Goal: Information Seeking & Learning: Understand process/instructions

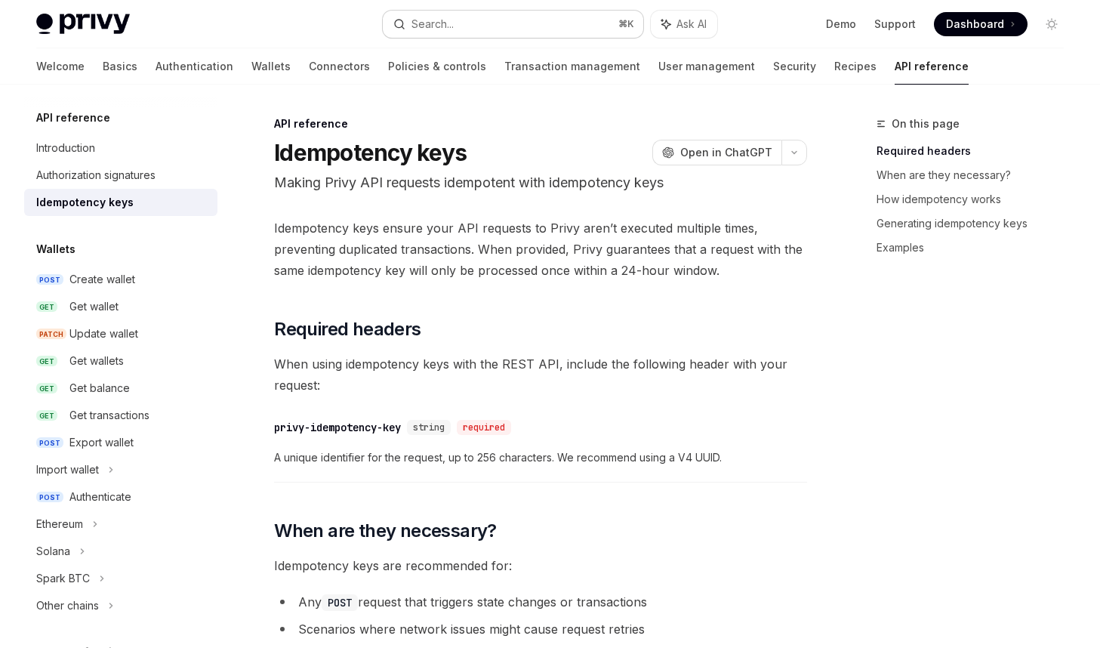
click at [571, 22] on button "Search... ⌘ K" at bounding box center [513, 24] width 261 height 27
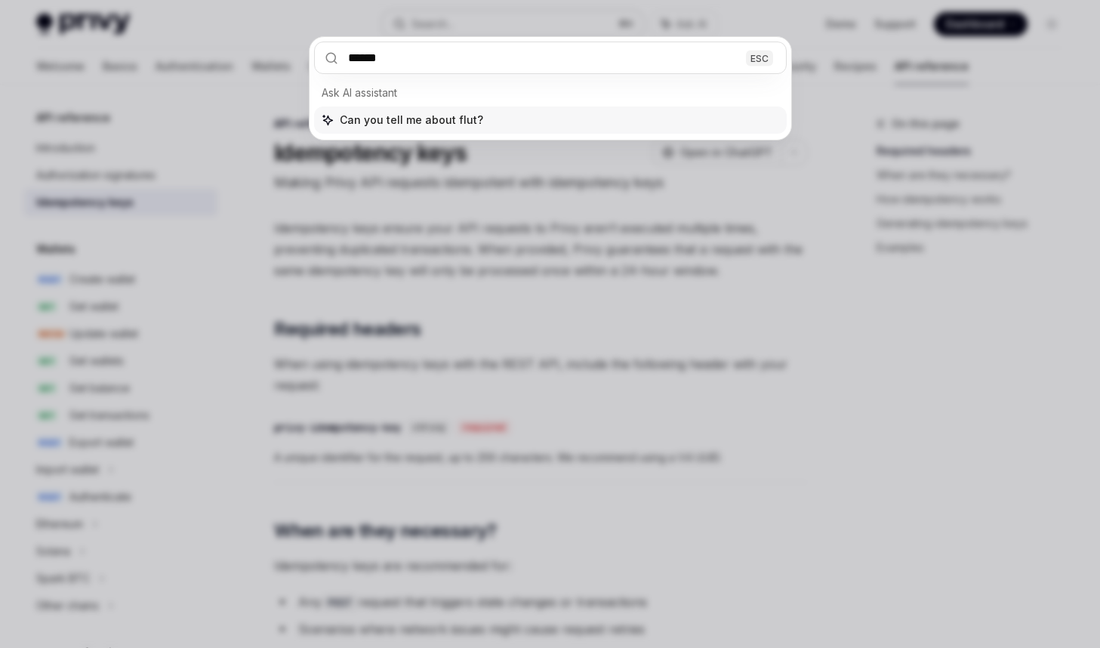
type input "*******"
type textarea "*"
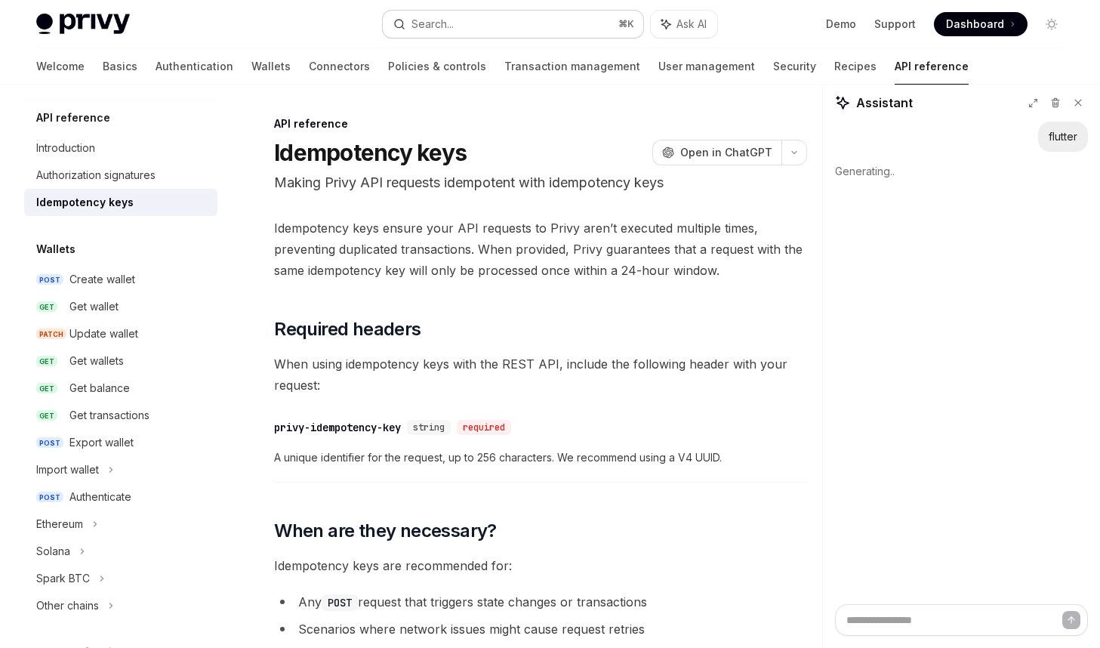
click at [561, 26] on button "Search... ⌘ K" at bounding box center [513, 24] width 261 height 27
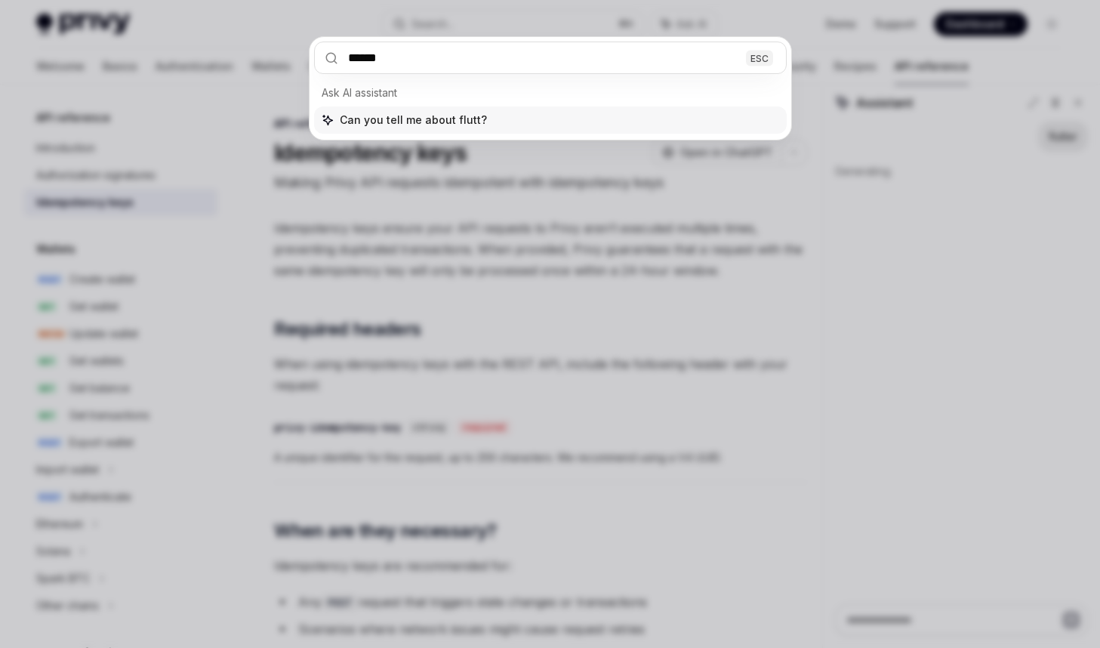
type input "*******"
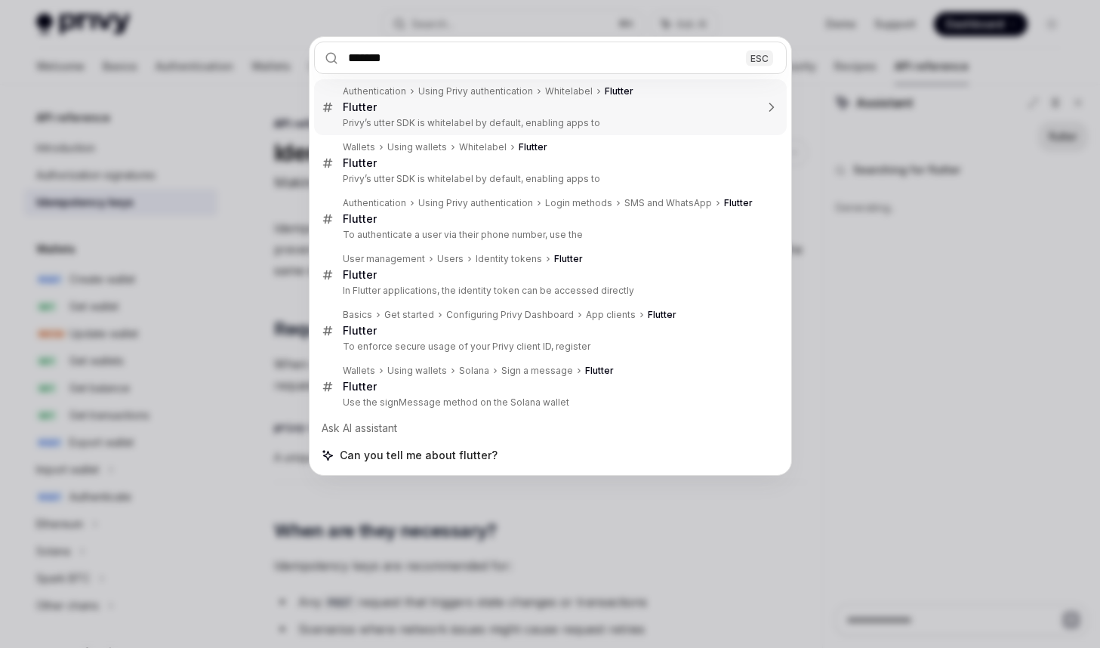
type textarea "*"
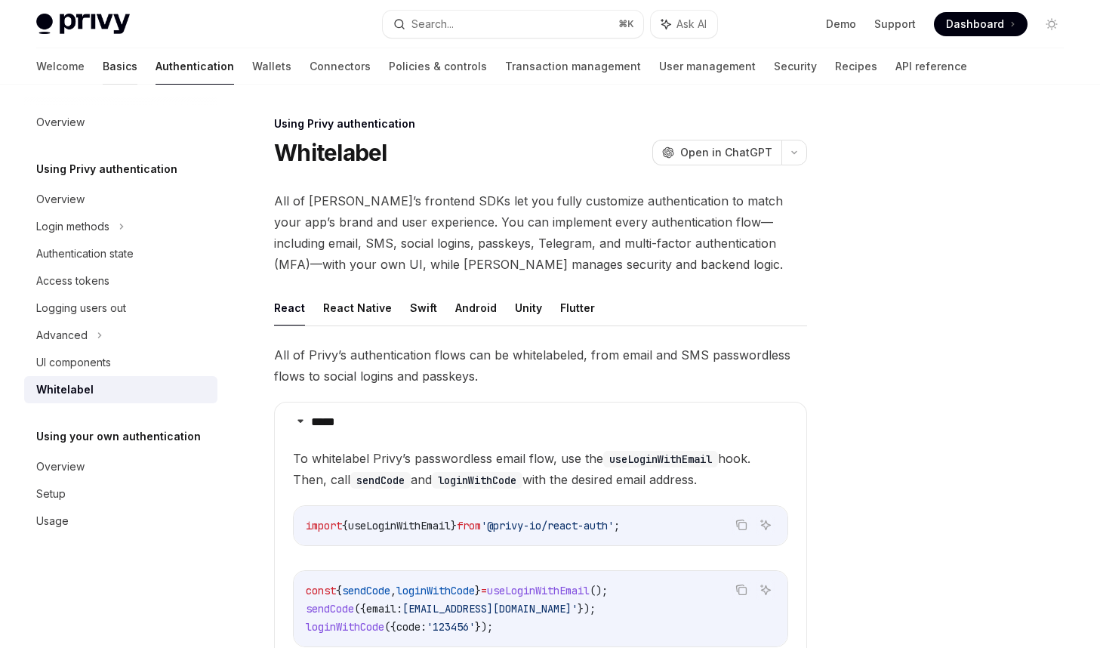
click at [103, 66] on link "Basics" at bounding box center [120, 66] width 35 height 36
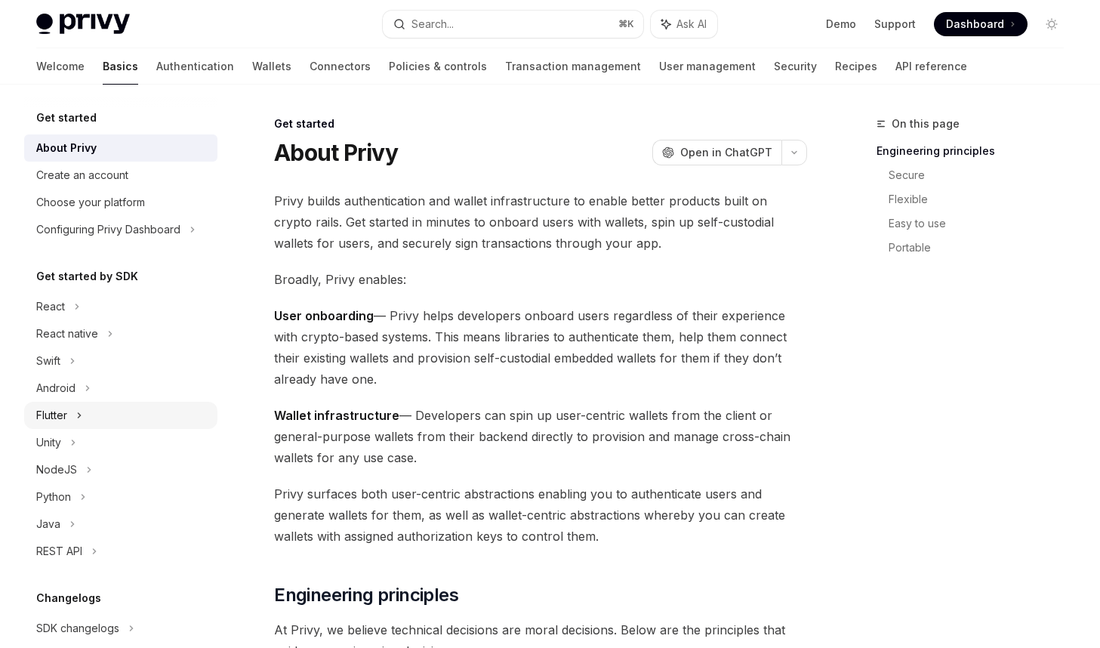
click at [111, 421] on div "Flutter" at bounding box center [120, 415] width 193 height 27
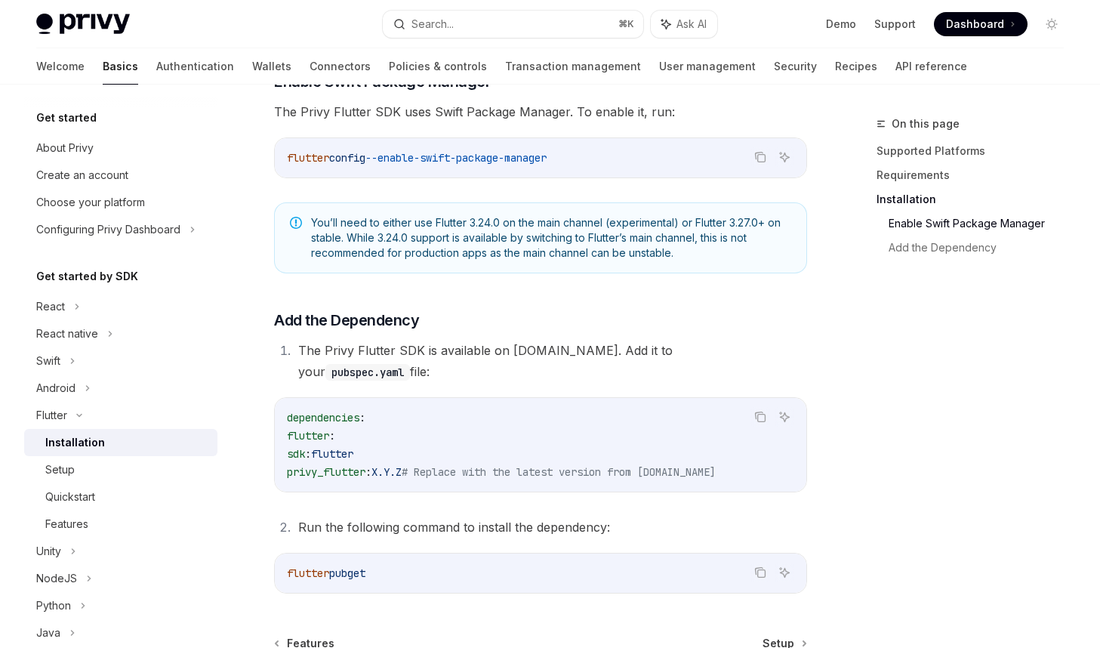
scroll to position [481, 0]
click at [402, 463] on span "X.Y.Z" at bounding box center [387, 470] width 30 height 14
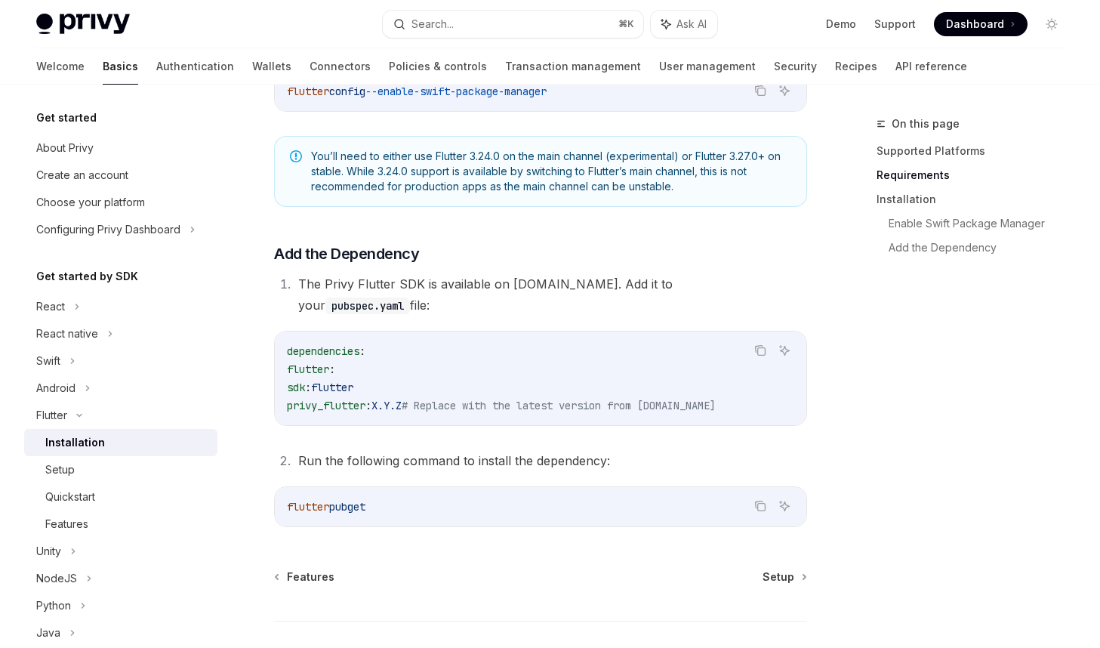
scroll to position [628, 0]
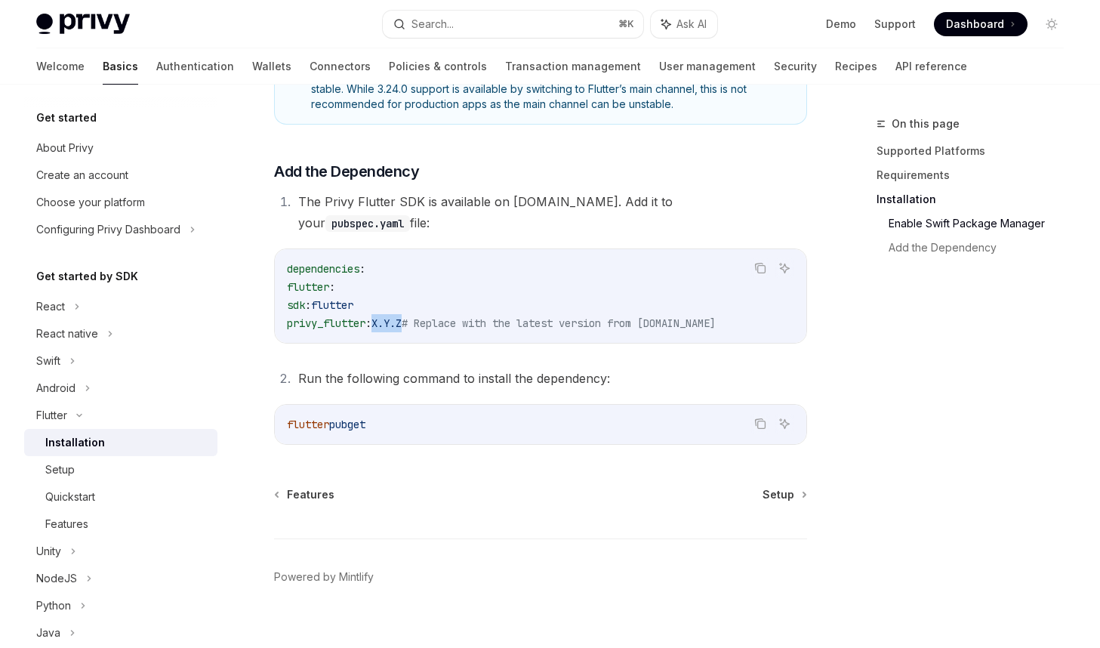
drag, startPoint x: 394, startPoint y: 301, endPoint x: 427, endPoint y: 302, distance: 32.5
click at [427, 316] on span "privy_flutter : X.Y.Z # Replace with the latest version from [DOMAIN_NAME]" at bounding box center [501, 323] width 429 height 14
copy span "X.Y.Z"
click at [571, 309] on code "dependencies : flutter : sdk : flutter privy_flutter : X.Y.Z # Replace with the…" at bounding box center [540, 296] width 507 height 72
click at [364, 316] on span "privy_flutter" at bounding box center [326, 323] width 79 height 14
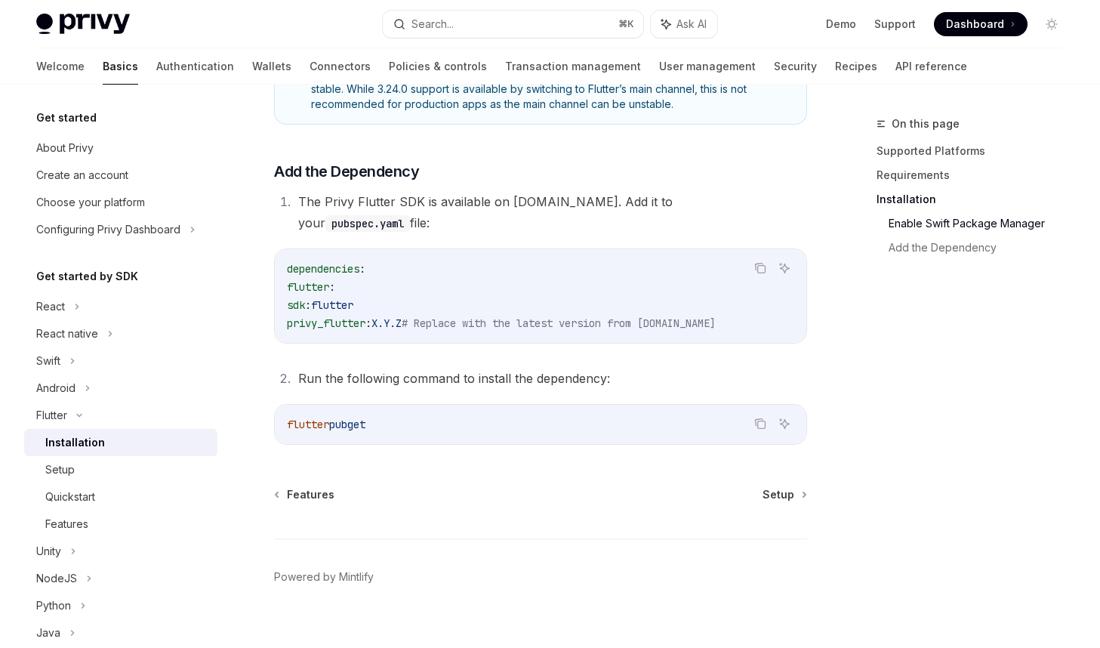
click at [364, 316] on span "privy_flutter" at bounding box center [326, 323] width 79 height 14
copy span "privy_flutter"
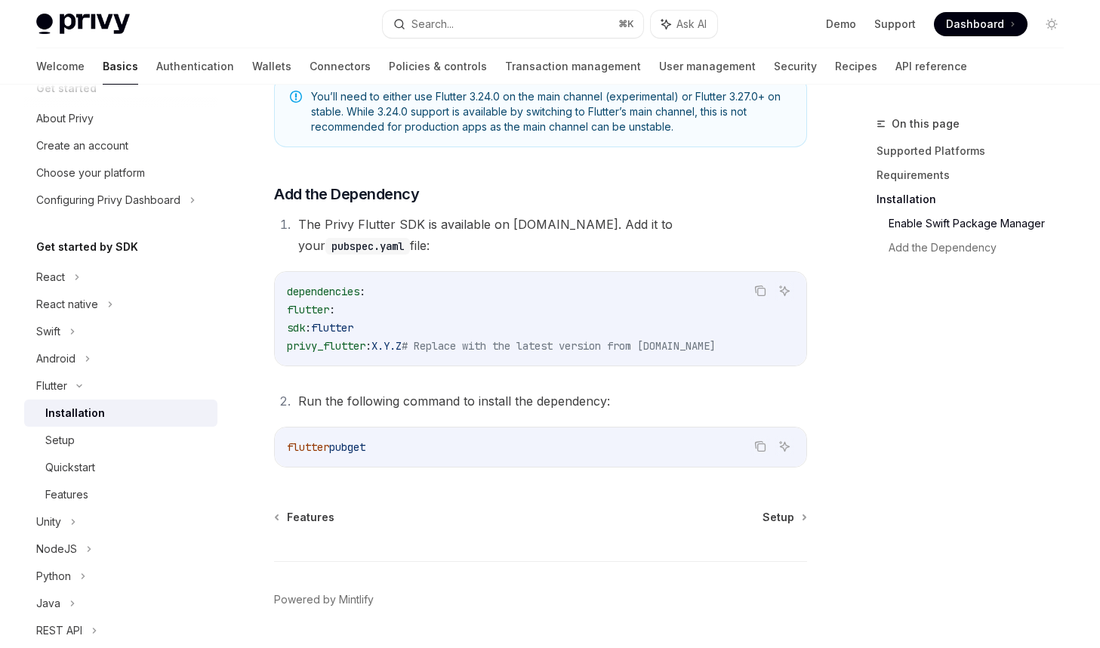
scroll to position [32, 0]
click at [421, 397] on div "​ Supported Platforms ✅ Android ✅ iOS ❌ Web ​ Requirements Flutter: 3.24.0+ Dar…" at bounding box center [540, 26] width 533 height 882
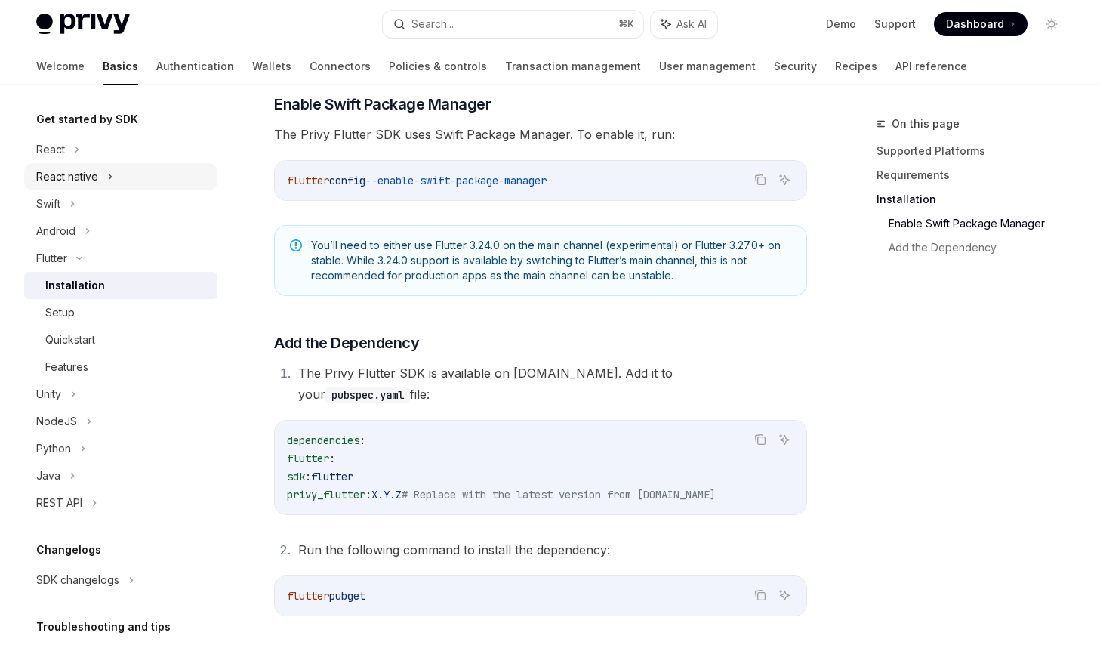
scroll to position [166, 0]
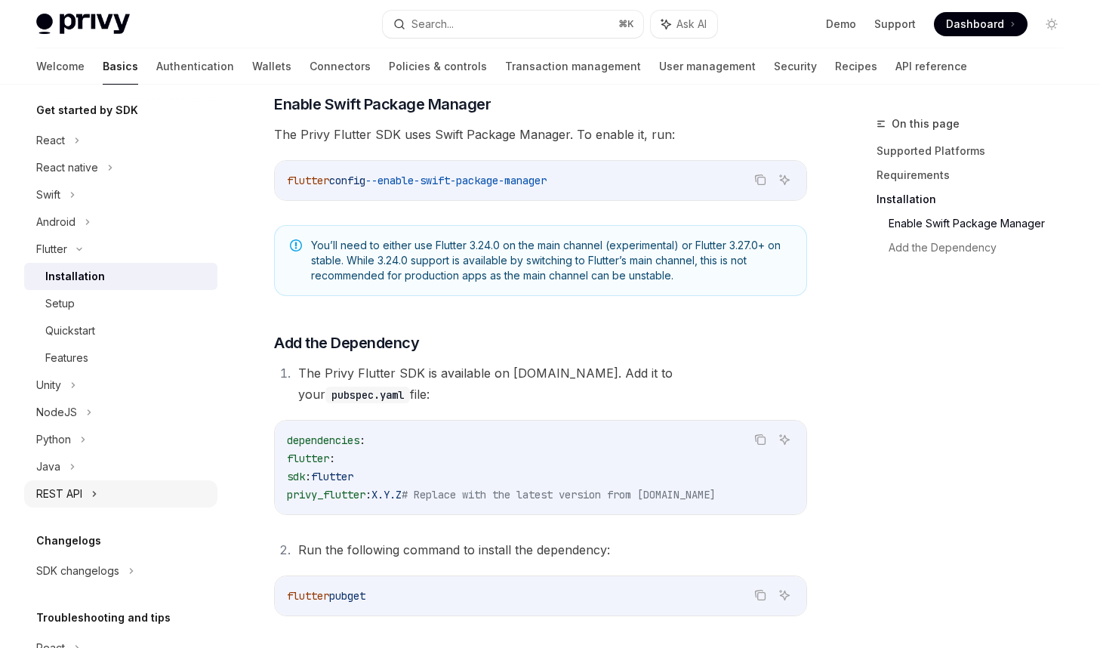
click at [76, 489] on div "REST API" at bounding box center [59, 494] width 46 height 18
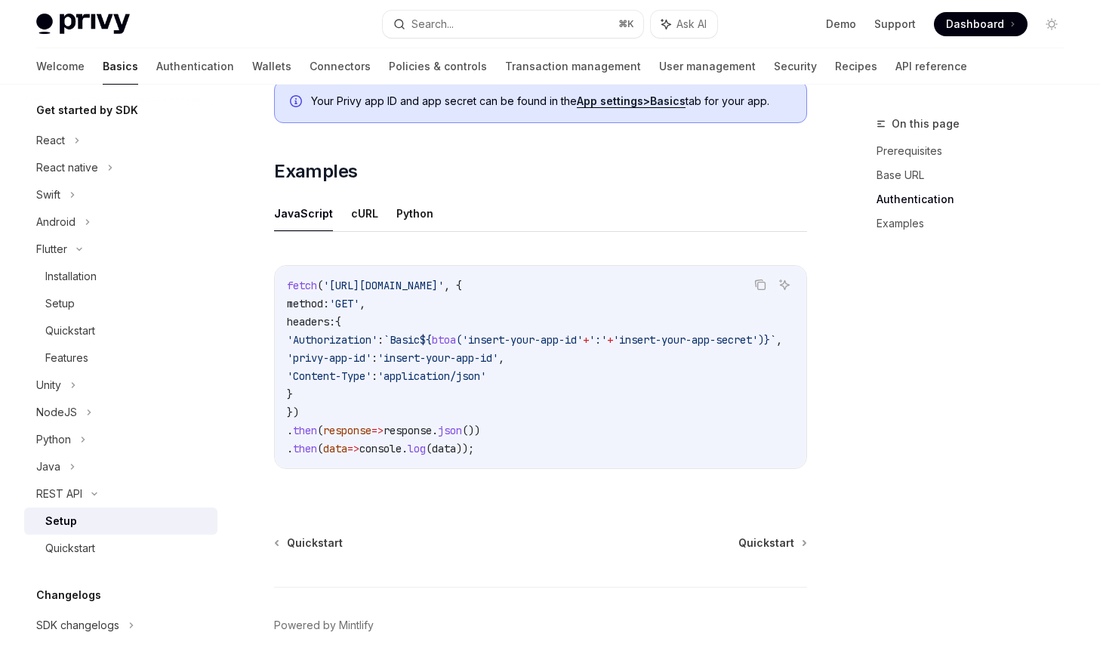
scroll to position [742, 0]
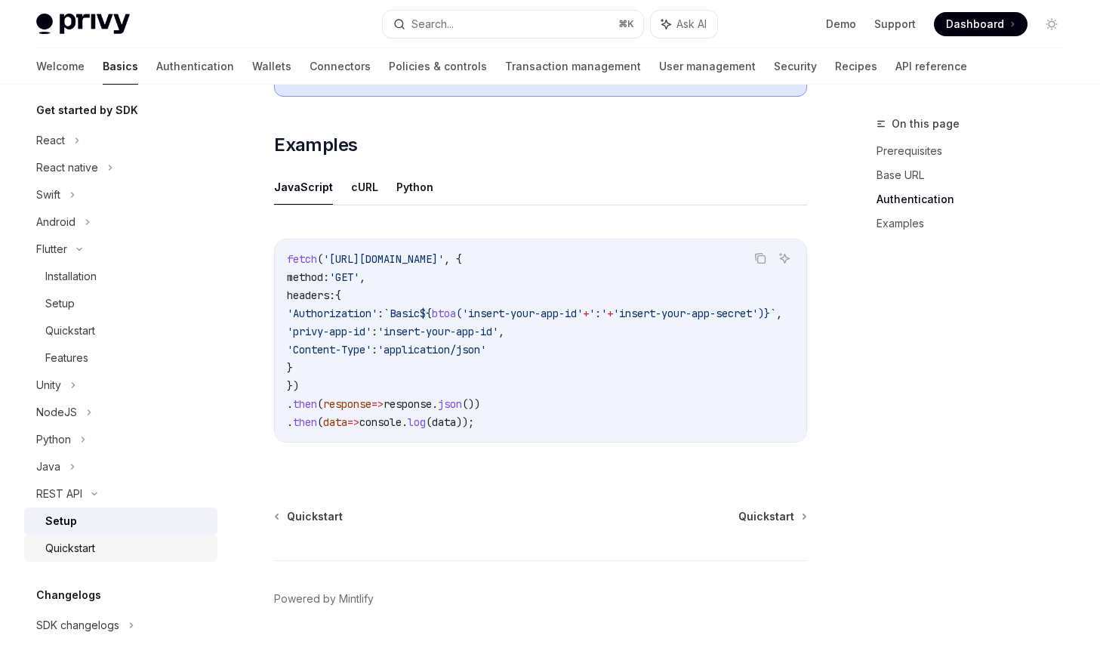
click at [97, 545] on div "Quickstart" at bounding box center [126, 548] width 163 height 18
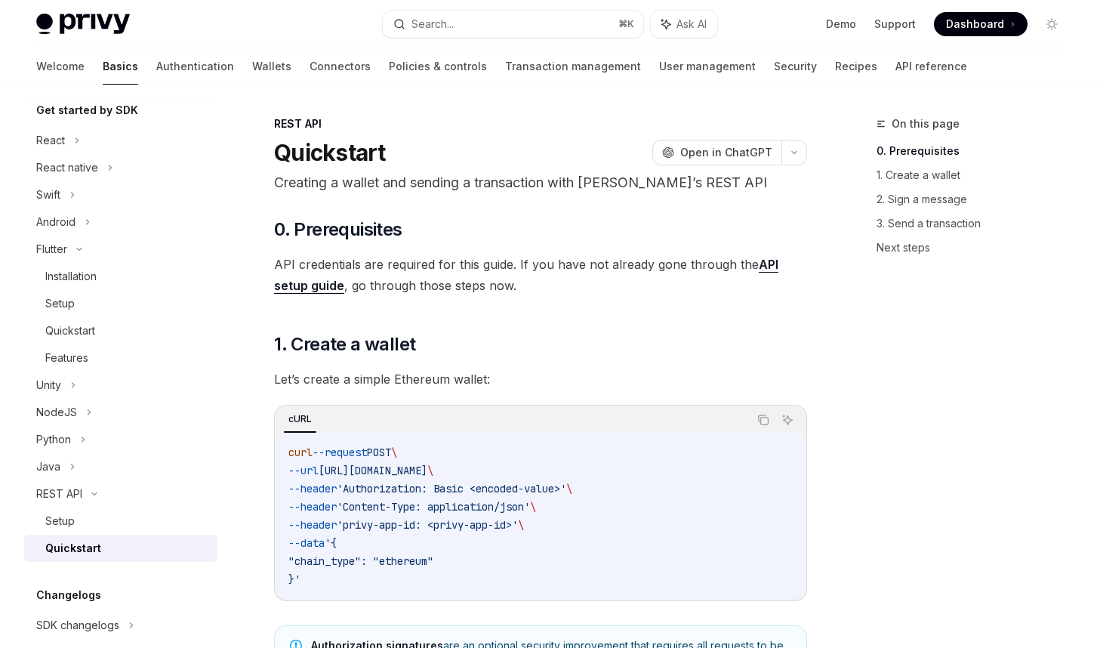
click at [556, 422] on div "cURL" at bounding box center [516, 420] width 464 height 26
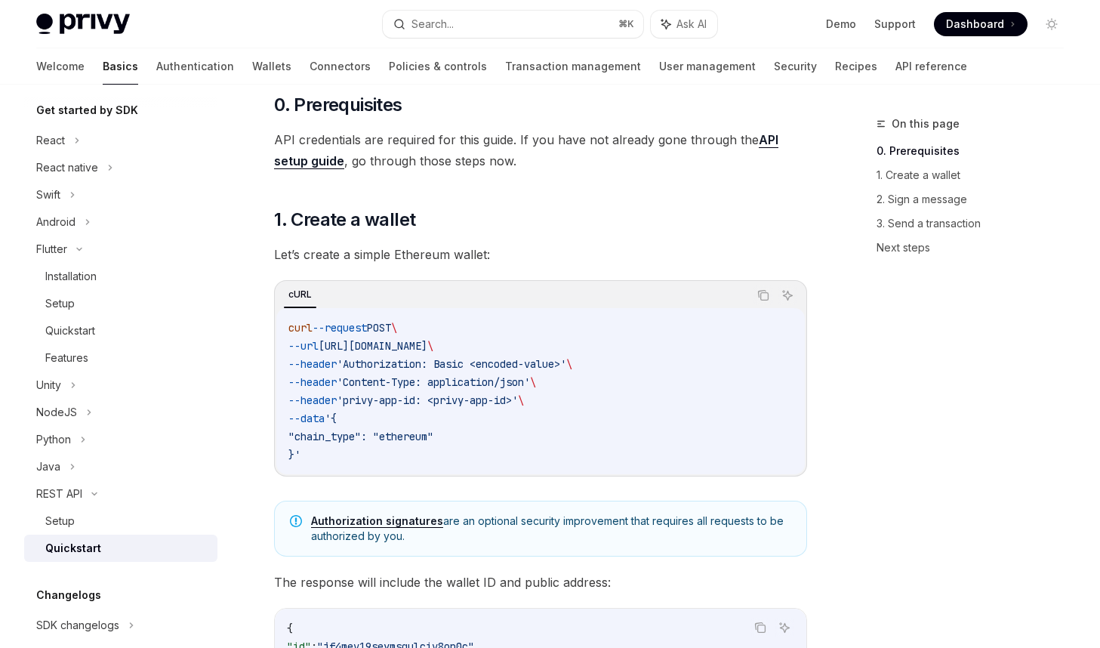
scroll to position [127, 0]
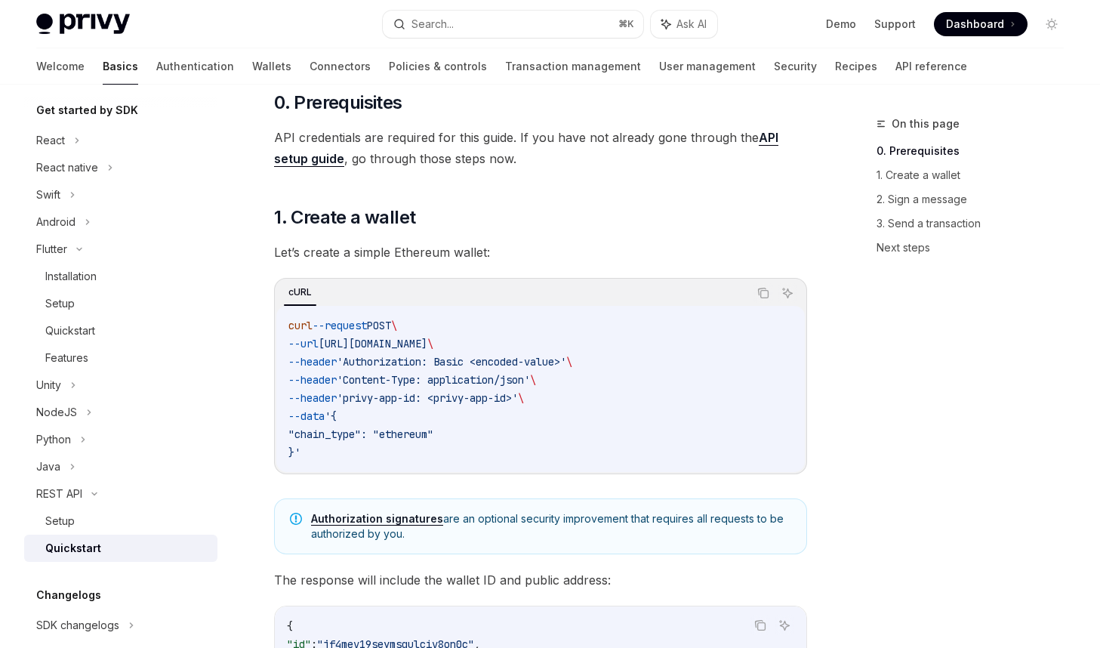
click at [337, 376] on span "--header" at bounding box center [312, 380] width 48 height 14
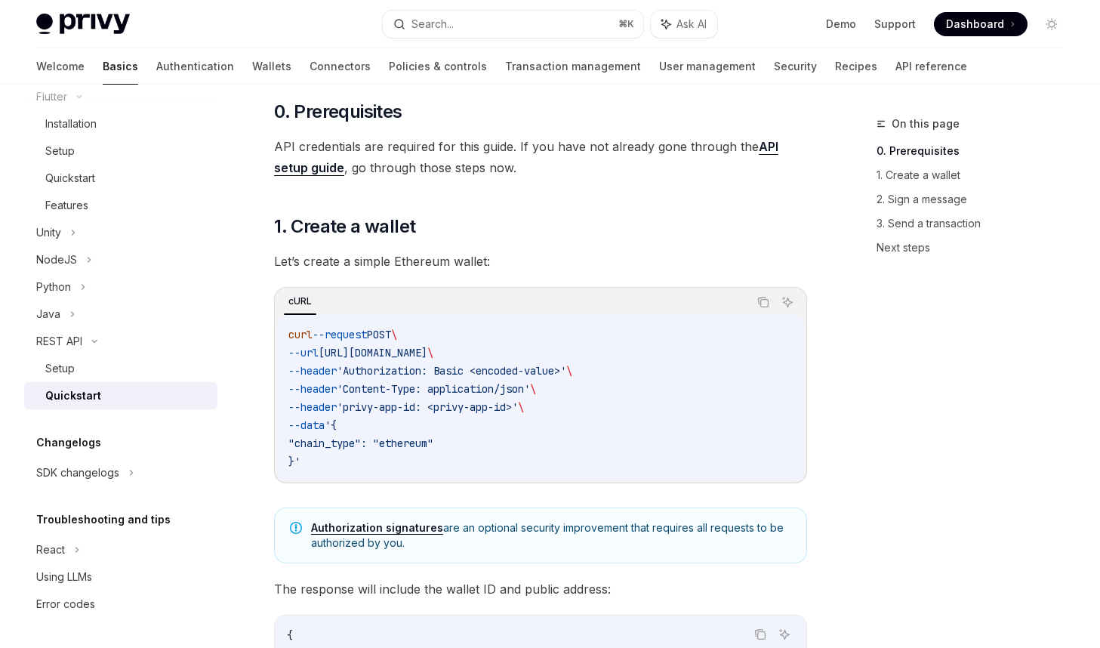
scroll to position [0, 0]
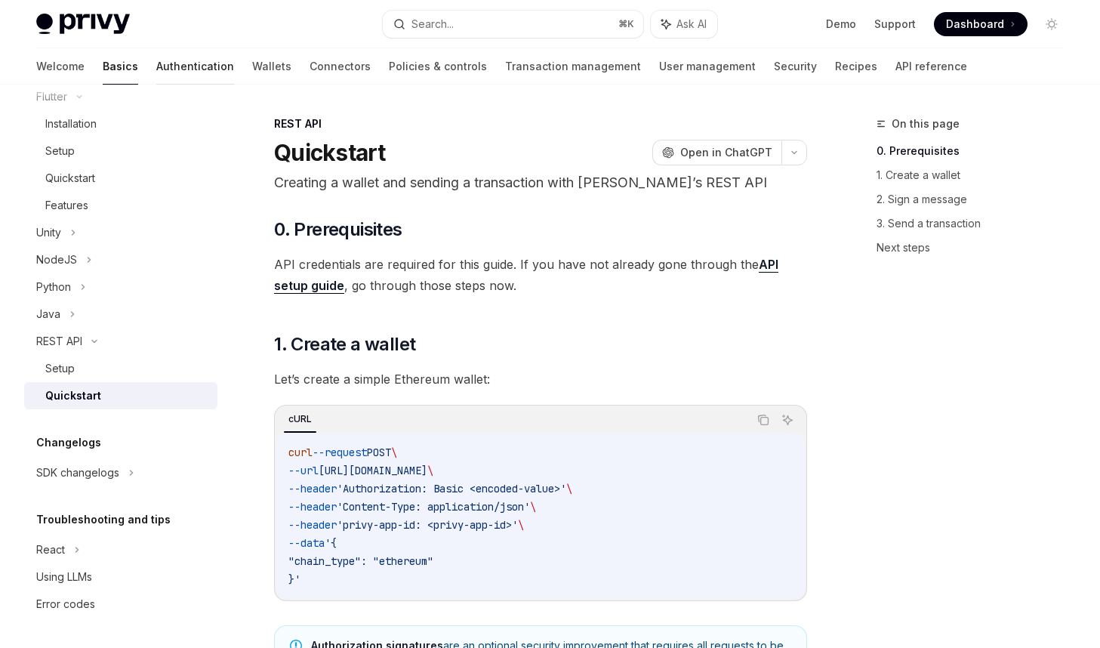
click at [156, 67] on link "Authentication" at bounding box center [195, 66] width 78 height 36
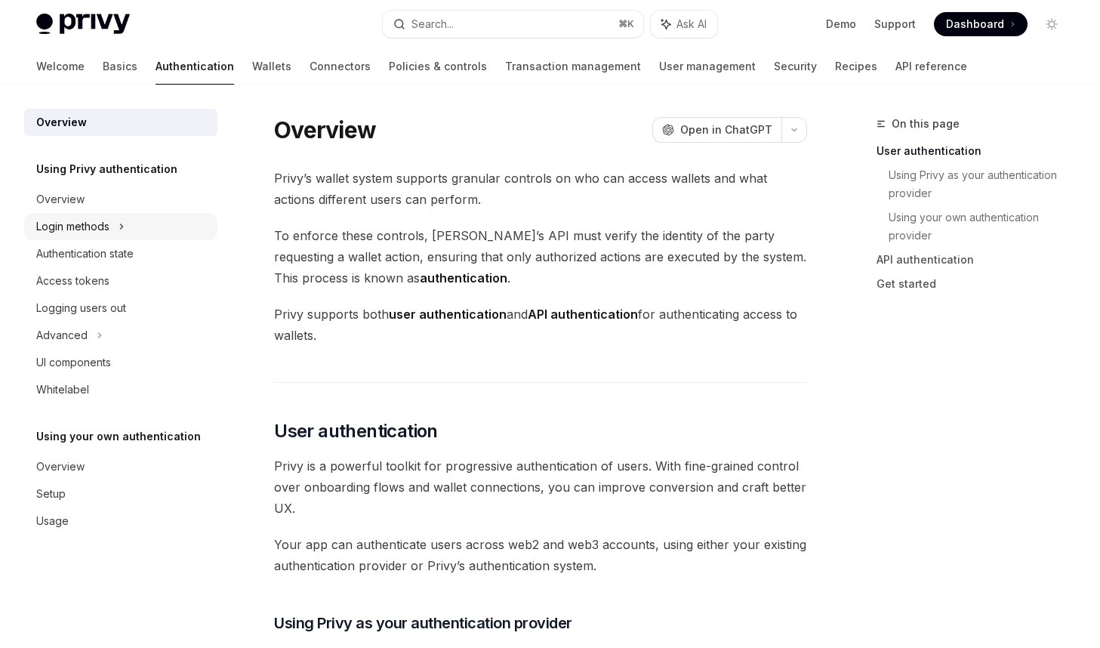
click at [125, 227] on icon at bounding box center [122, 226] width 6 height 18
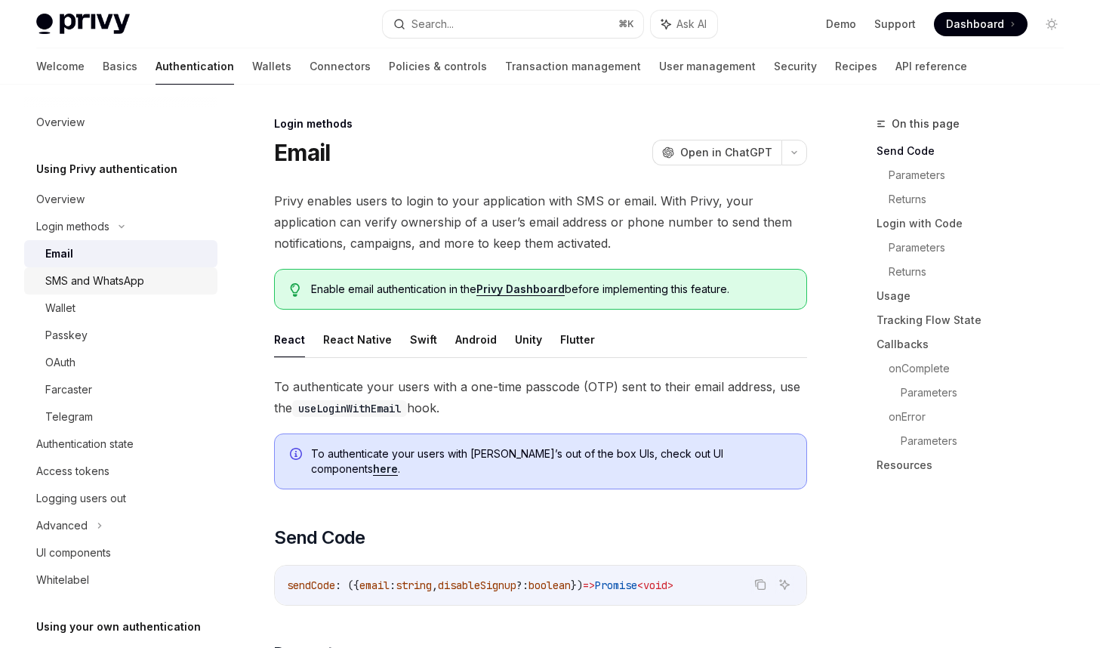
click at [148, 286] on div "SMS and WhatsApp" at bounding box center [126, 281] width 163 height 18
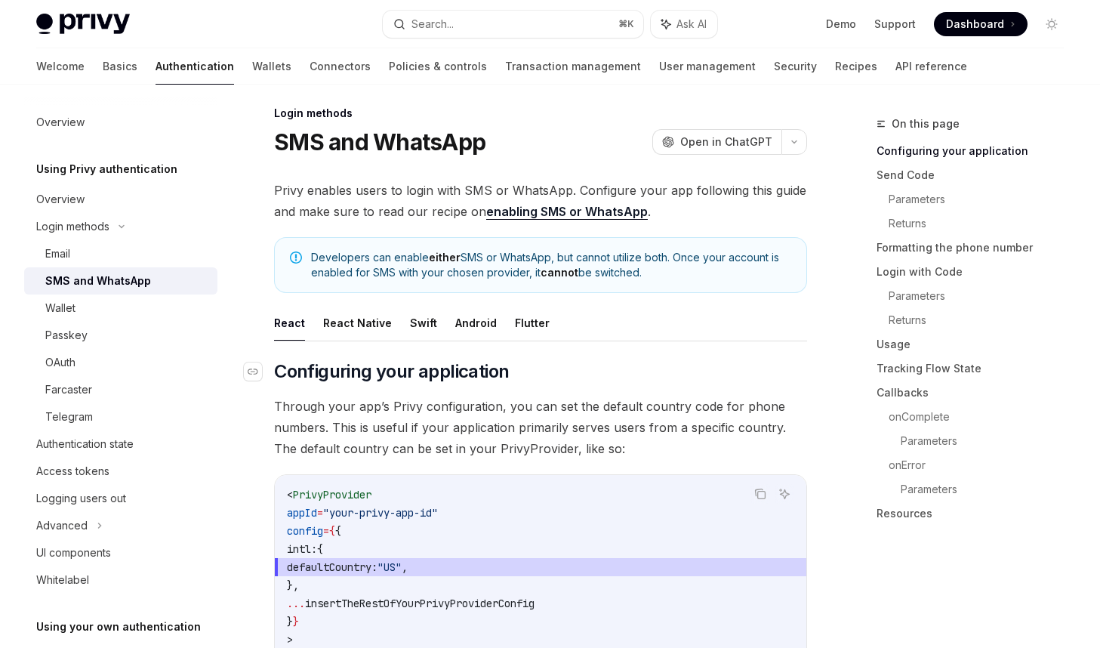
scroll to position [11, 0]
click at [465, 320] on button "Android" at bounding box center [476, 321] width 42 height 35
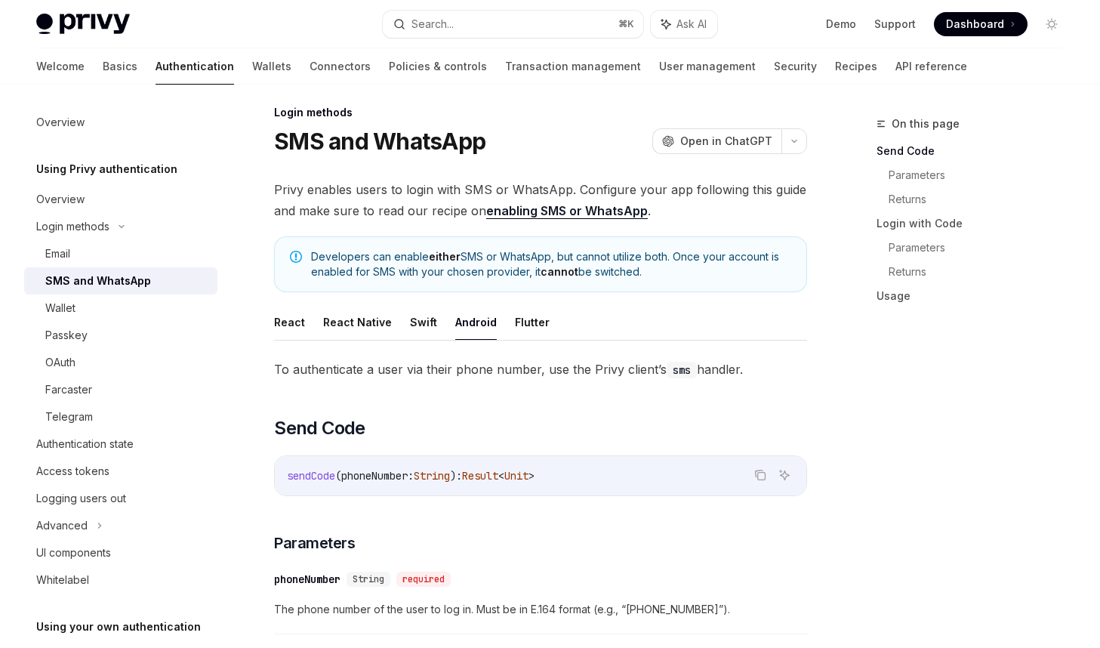
scroll to position [72, 0]
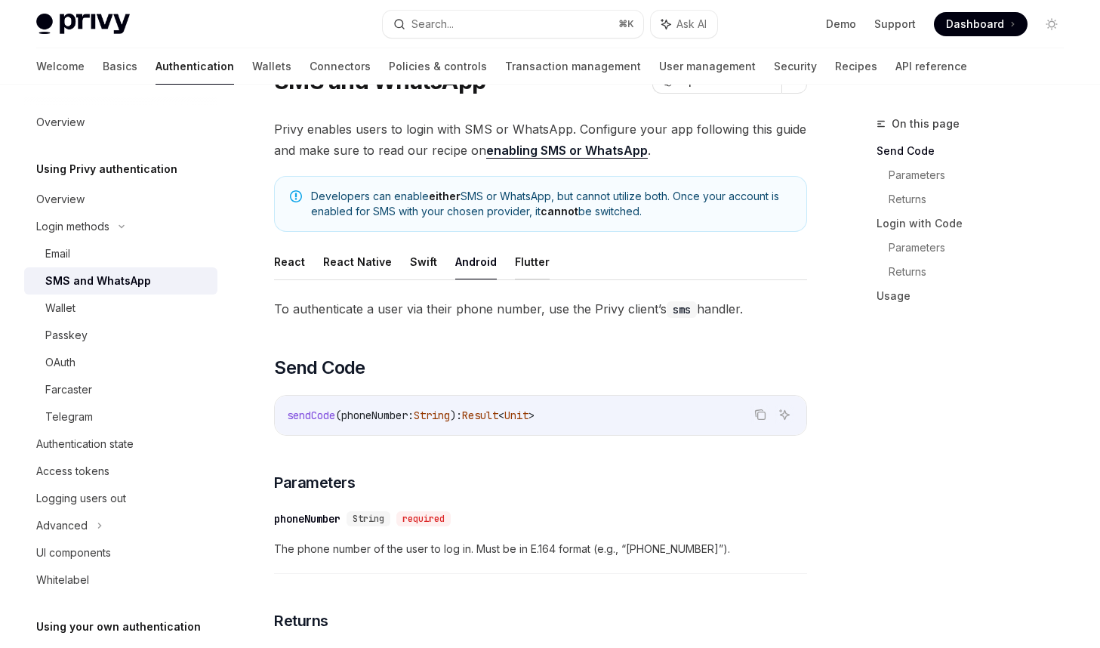
click at [516, 259] on button "Flutter" at bounding box center [532, 261] width 35 height 35
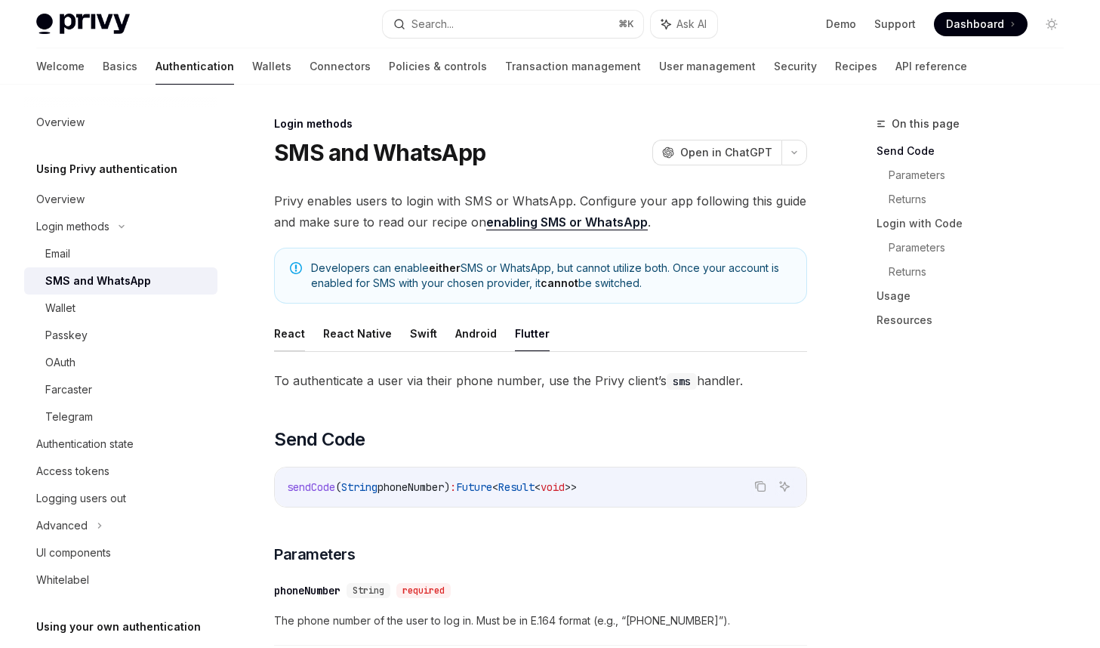
click at [283, 330] on button "React" at bounding box center [289, 333] width 31 height 35
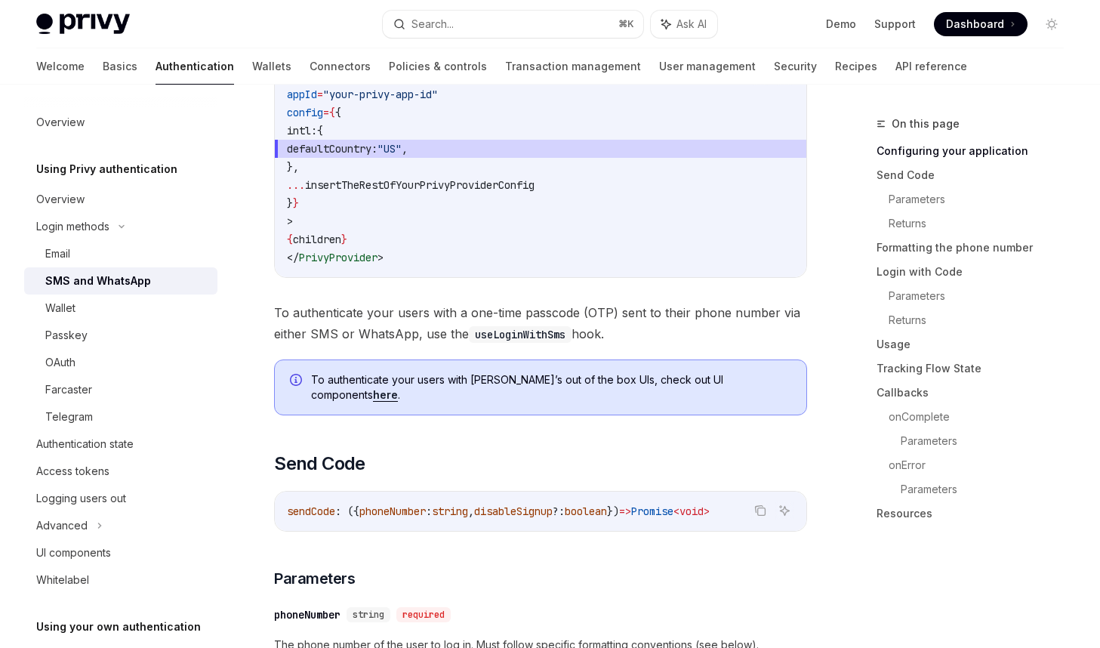
scroll to position [492, 0]
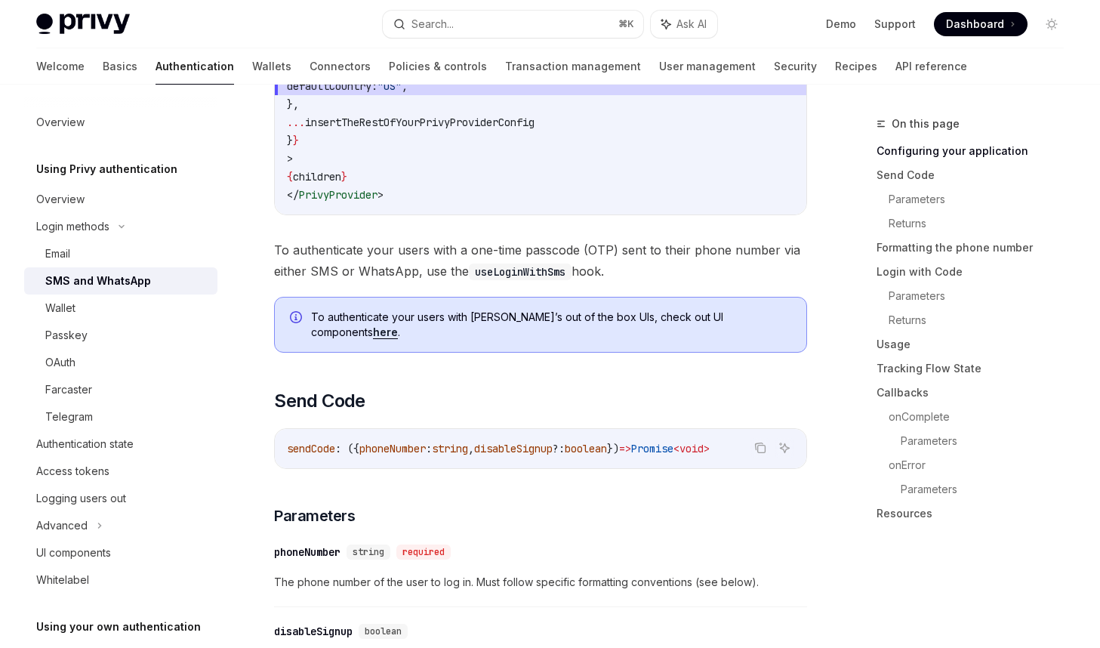
click at [464, 442] on span "string" at bounding box center [450, 449] width 36 height 14
click at [94, 359] on div "OAuth" at bounding box center [126, 362] width 163 height 18
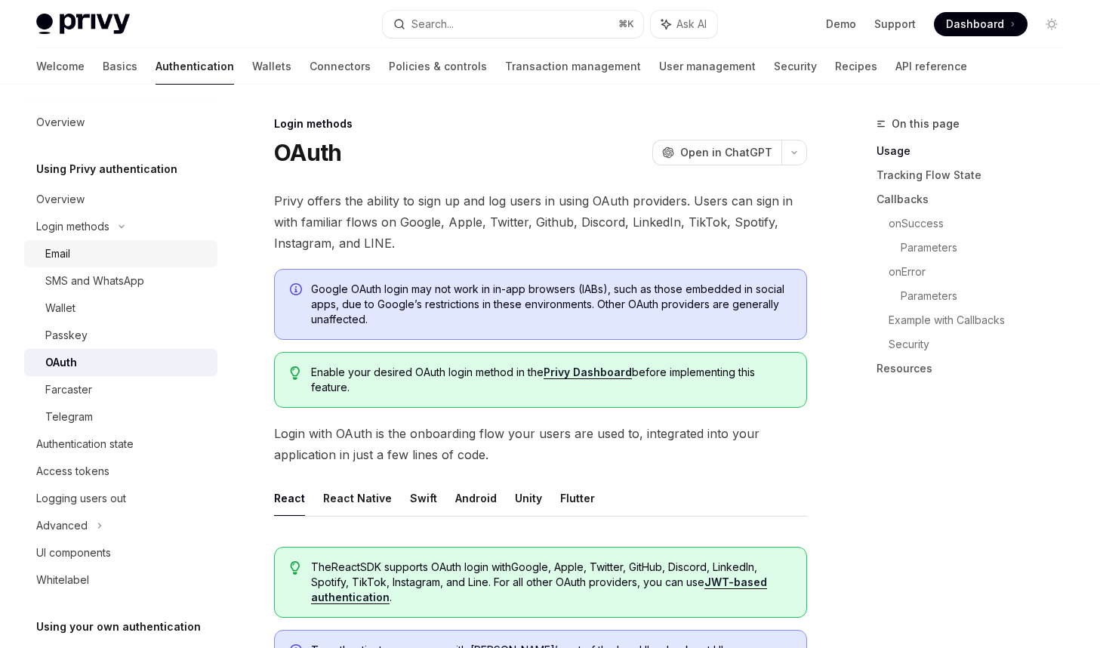
click at [132, 262] on div "Email" at bounding box center [126, 254] width 163 height 18
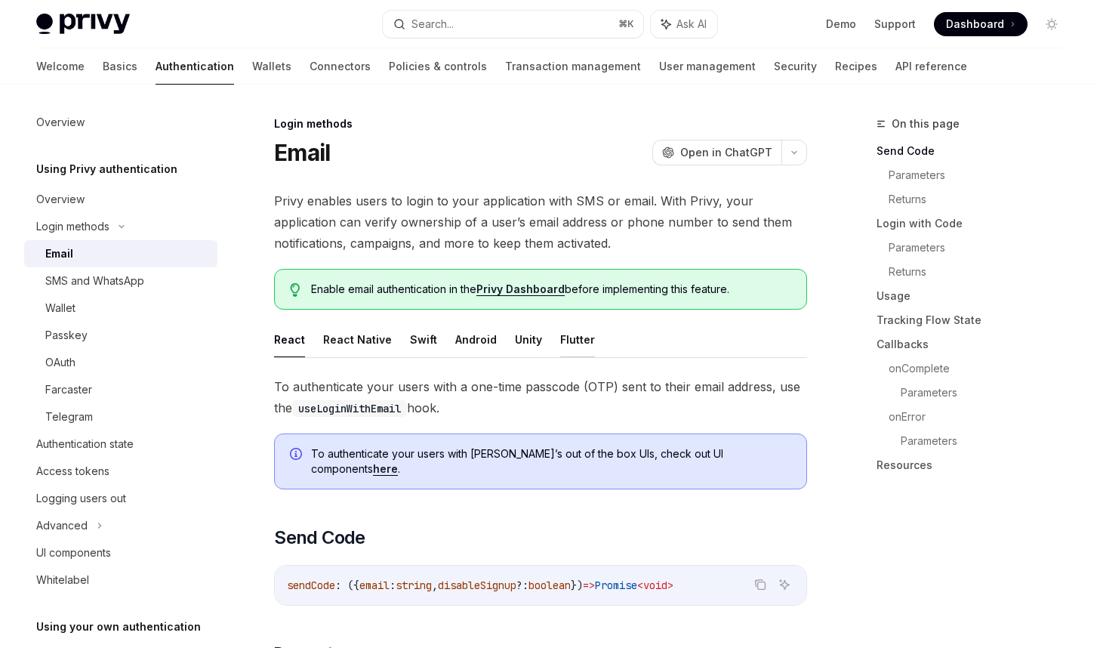
click at [562, 338] on button "Flutter" at bounding box center [577, 339] width 35 height 35
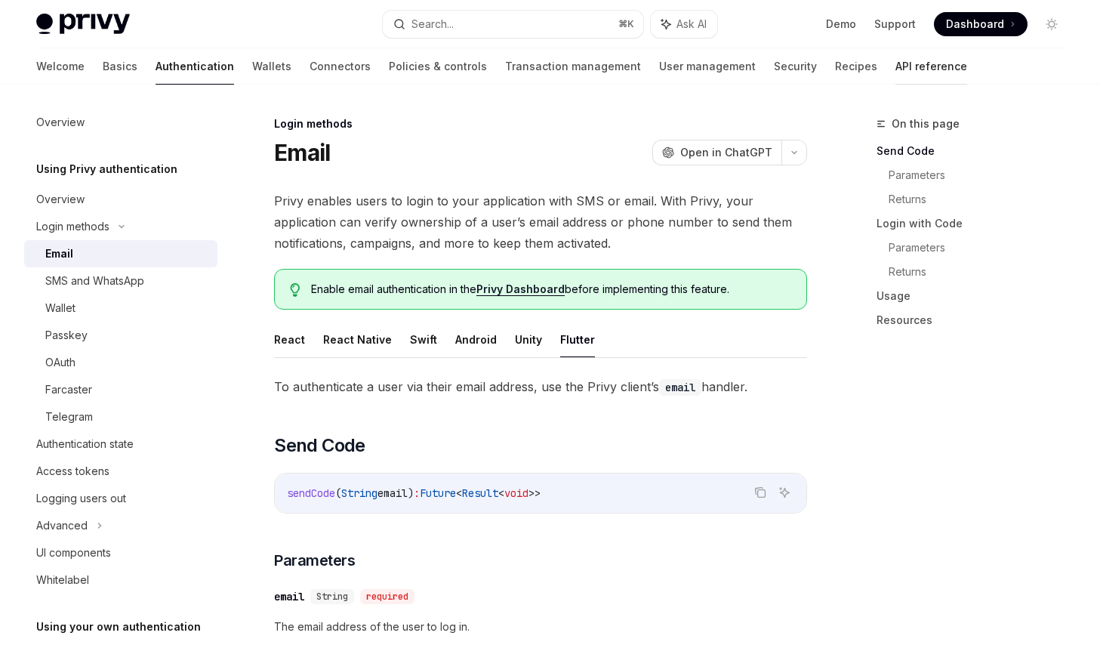
click at [896, 68] on link "API reference" at bounding box center [932, 66] width 72 height 36
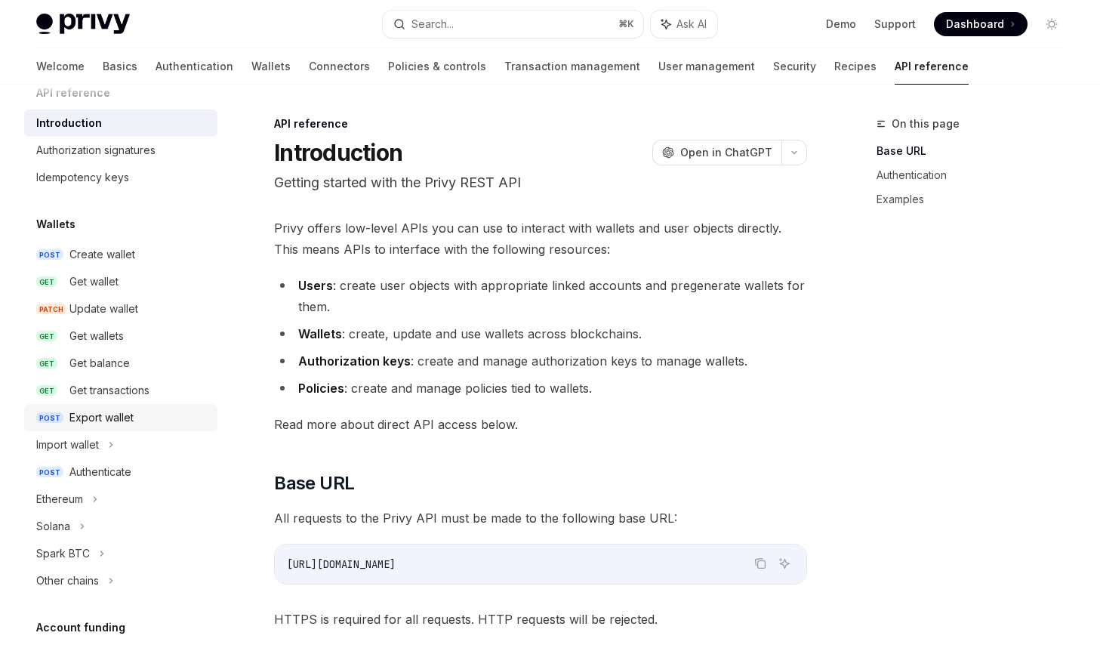
scroll to position [26, 0]
click at [126, 146] on div "Authorization signatures" at bounding box center [95, 149] width 119 height 18
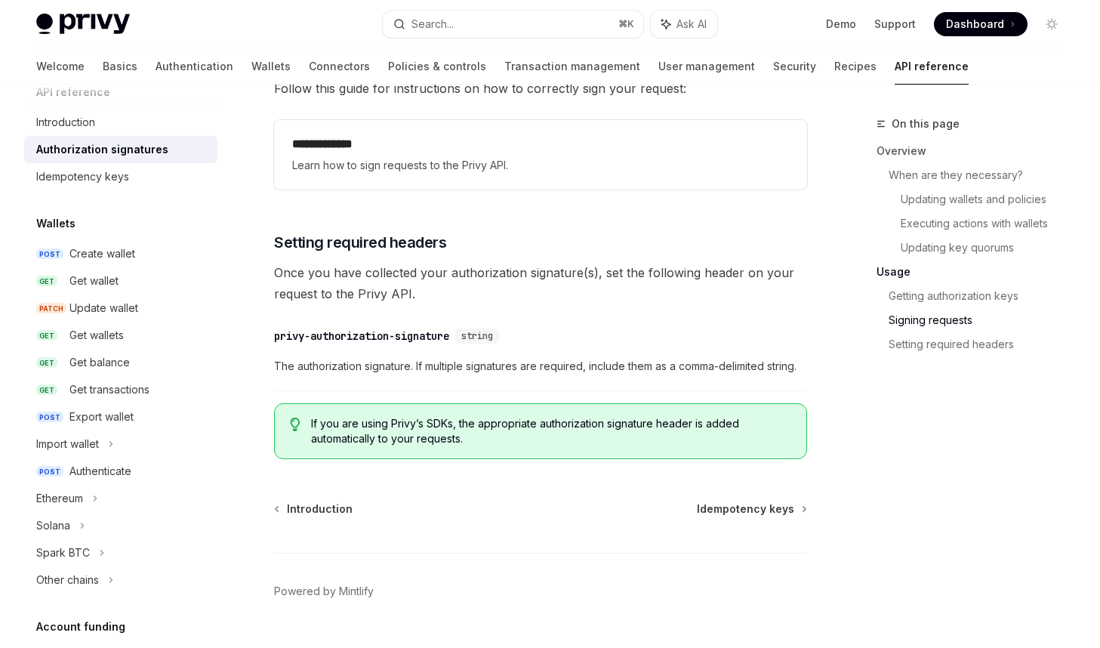
scroll to position [2503, 0]
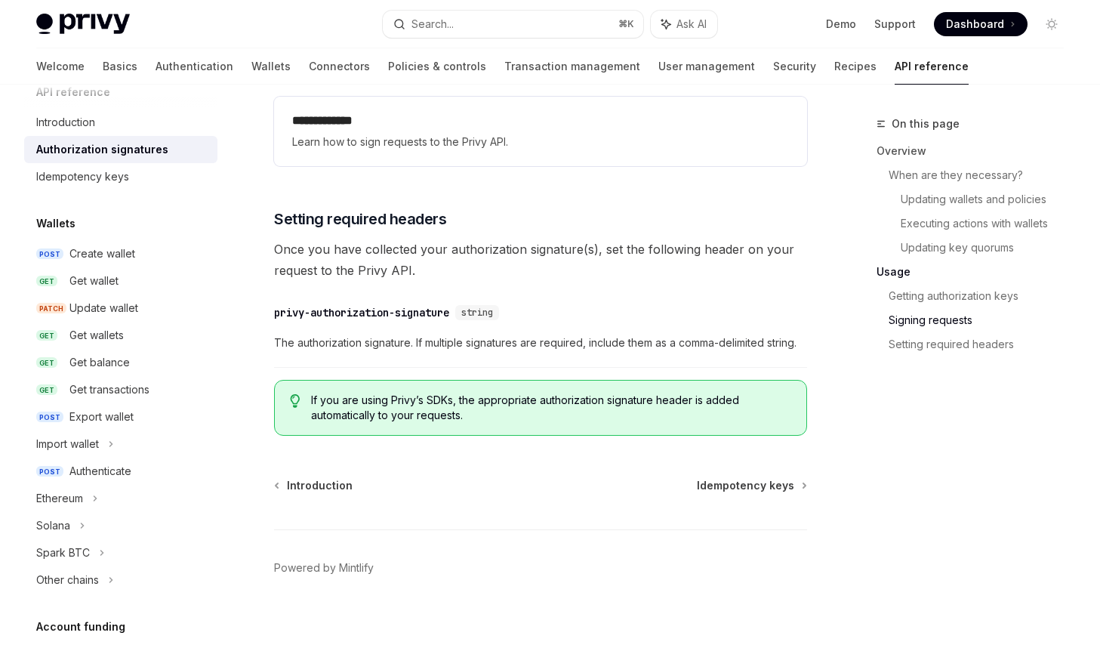
click at [424, 405] on span "If you are using Privy’s SDKs, the appropriate authorization signature header i…" at bounding box center [551, 408] width 480 height 30
click at [95, 179] on div "Idempotency keys" at bounding box center [82, 177] width 93 height 18
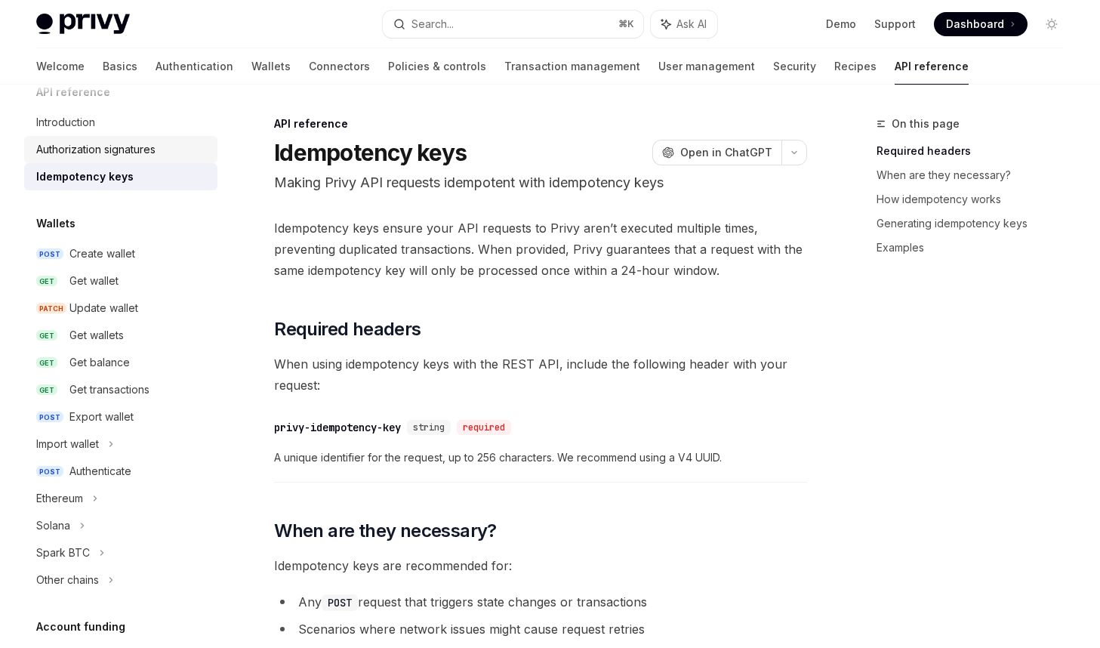
click at [122, 144] on div "Authorization signatures" at bounding box center [95, 149] width 119 height 18
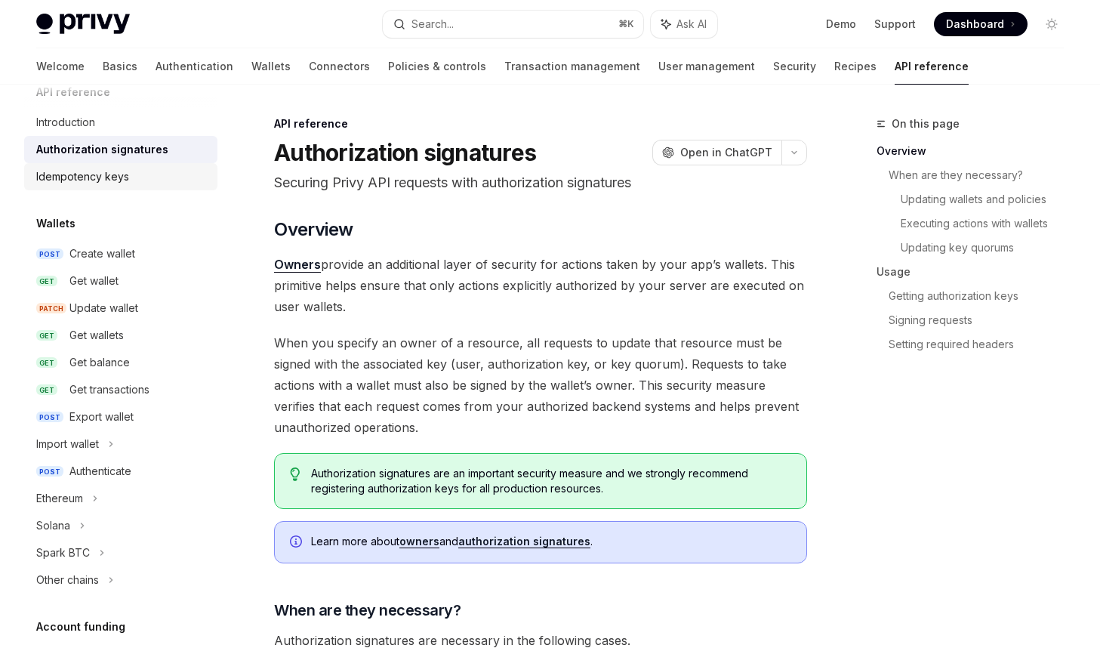
click at [116, 172] on div "Idempotency keys" at bounding box center [82, 177] width 93 height 18
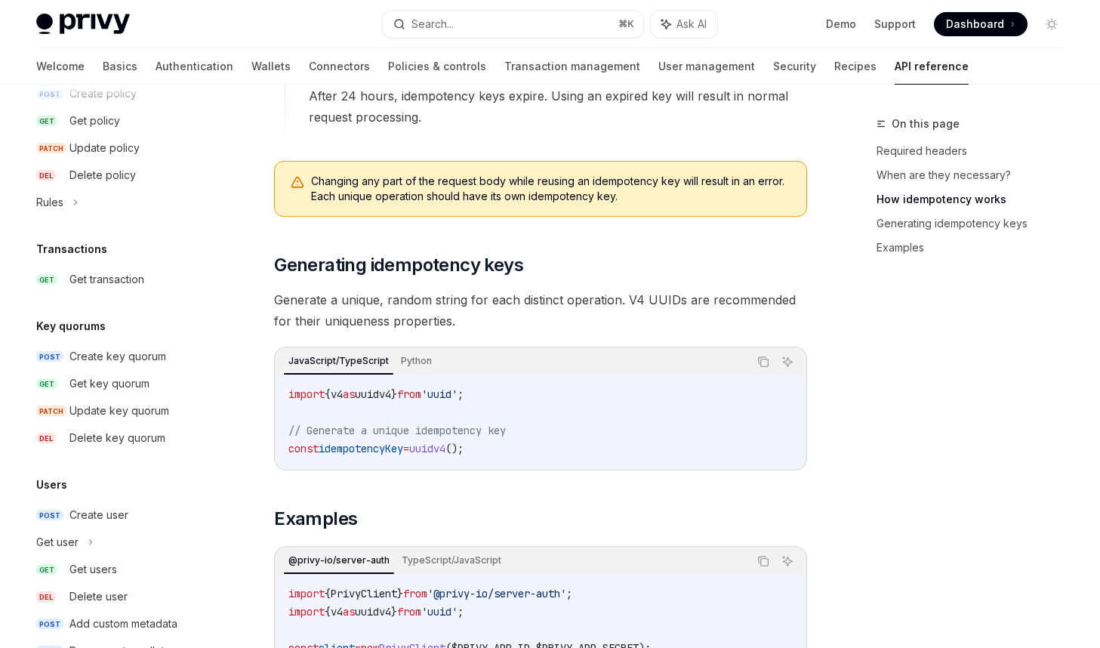
scroll to position [912, 0]
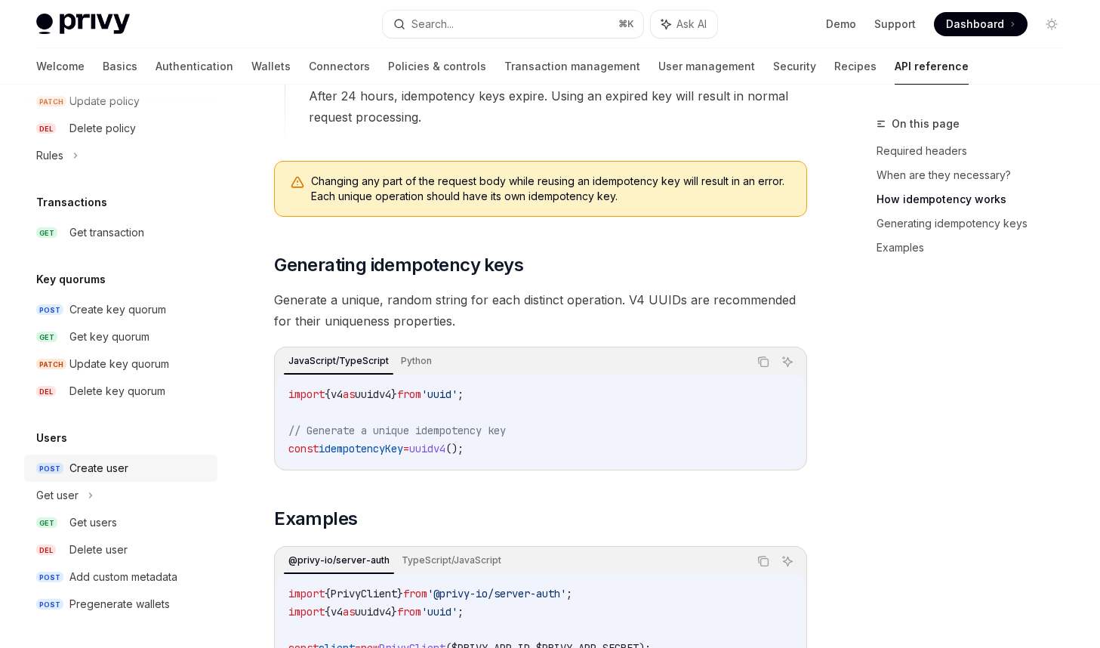
click at [151, 469] on div "Create user" at bounding box center [138, 468] width 139 height 18
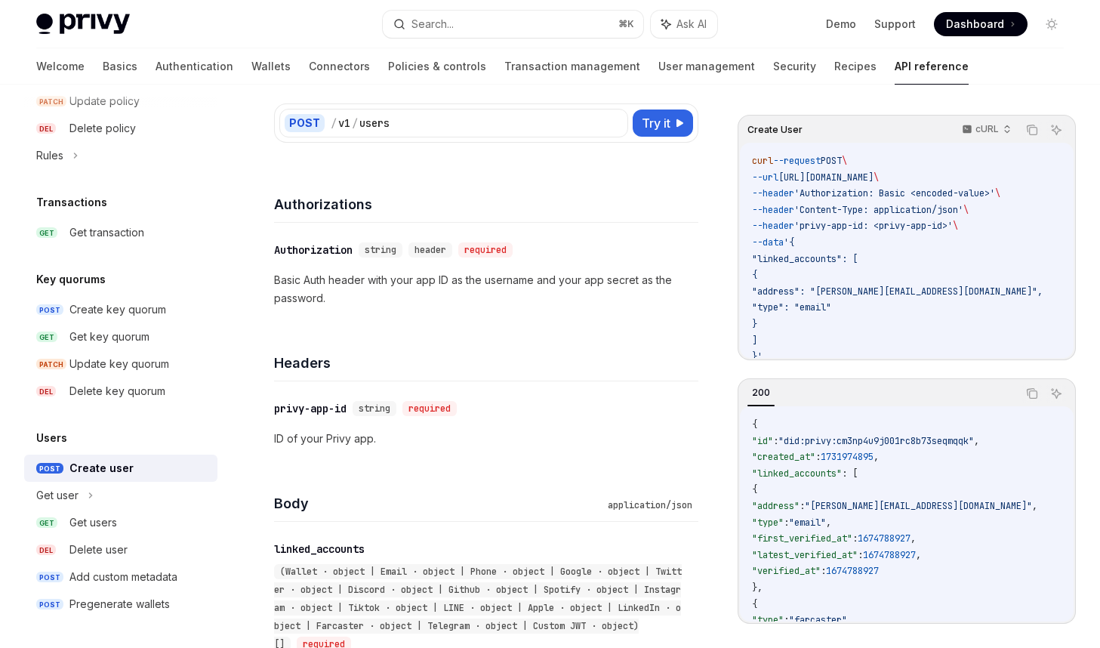
scroll to position [140, 0]
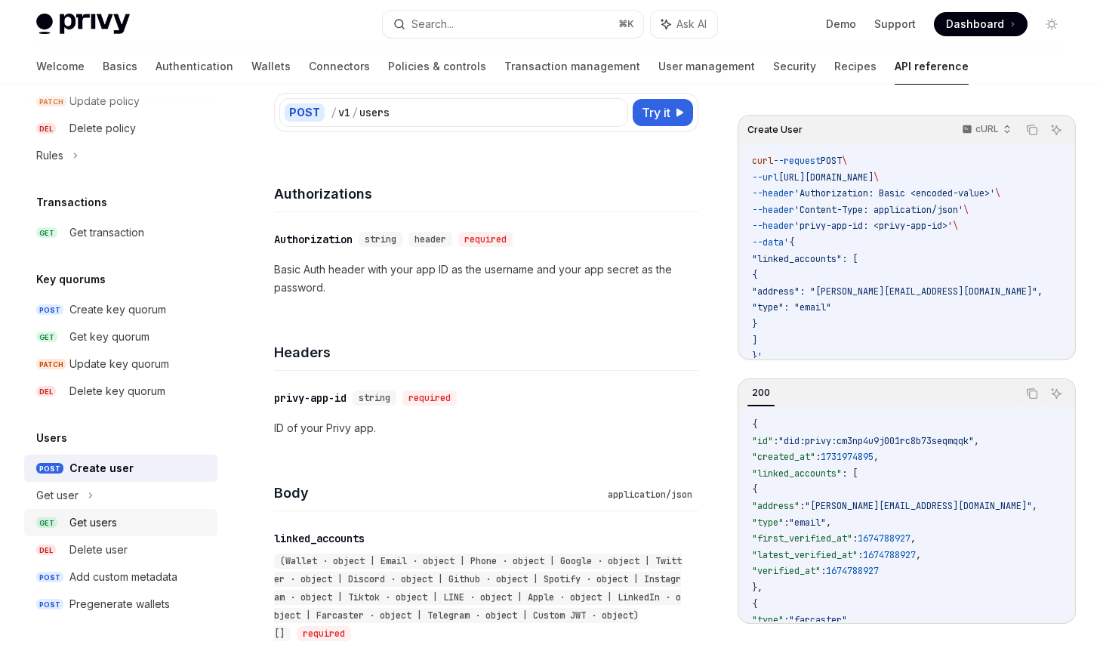
click at [135, 529] on div "Get users" at bounding box center [138, 522] width 139 height 18
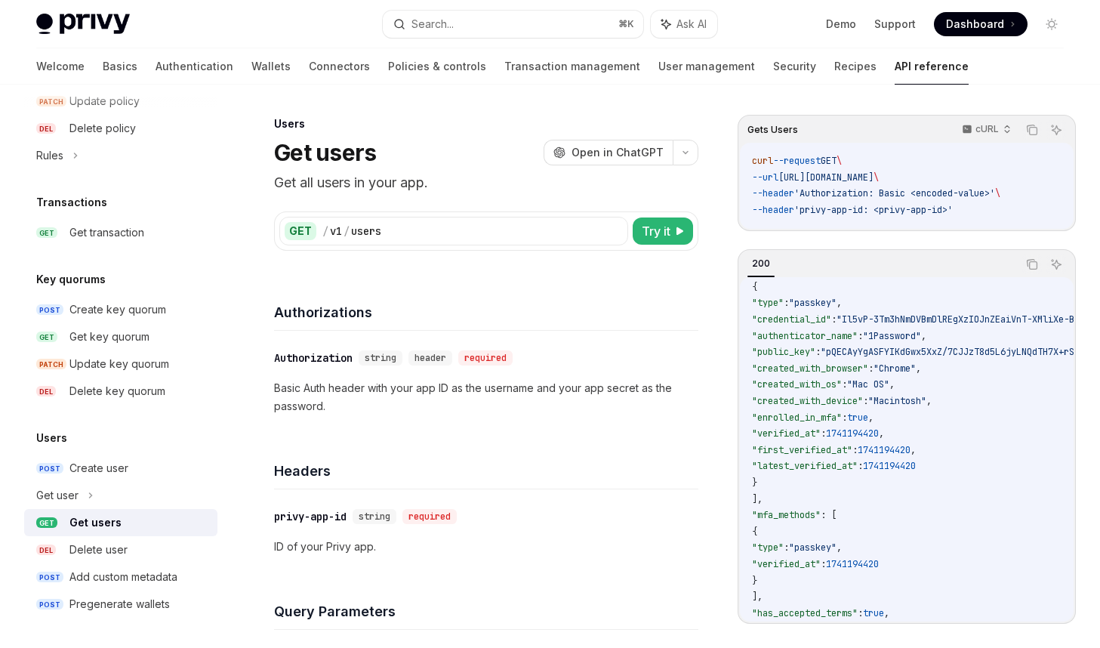
scroll to position [520, 0]
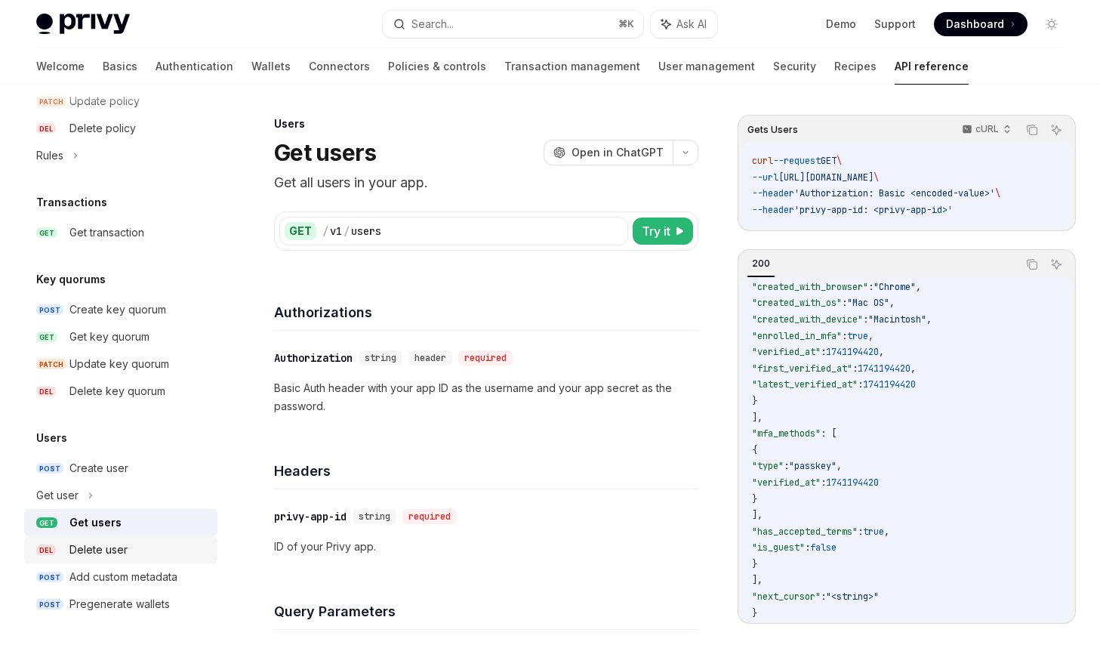
click at [129, 558] on div "Delete user" at bounding box center [138, 550] width 139 height 18
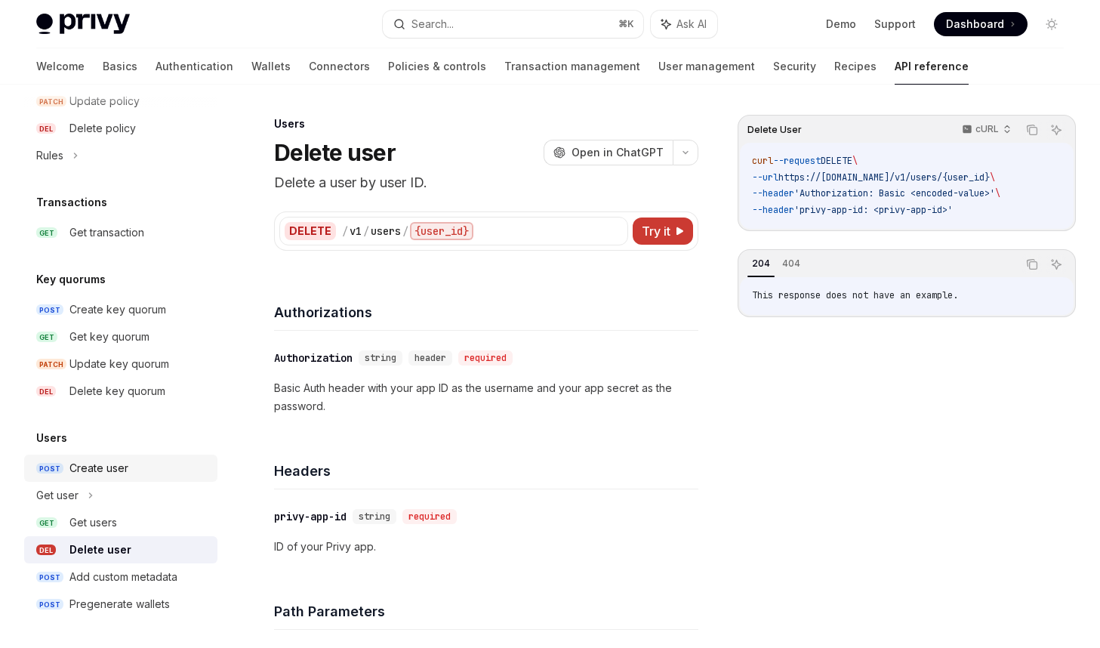
click at [135, 476] on div "Create user" at bounding box center [138, 468] width 139 height 18
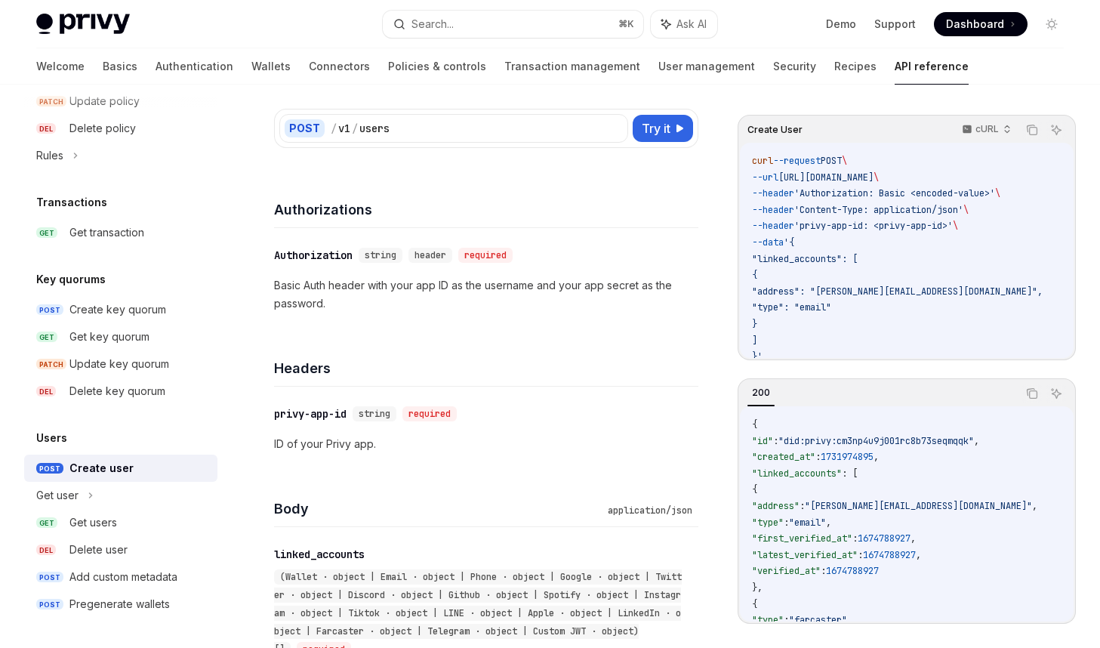
scroll to position [122, 0]
click at [488, 503] on h4 "Body" at bounding box center [438, 510] width 328 height 20
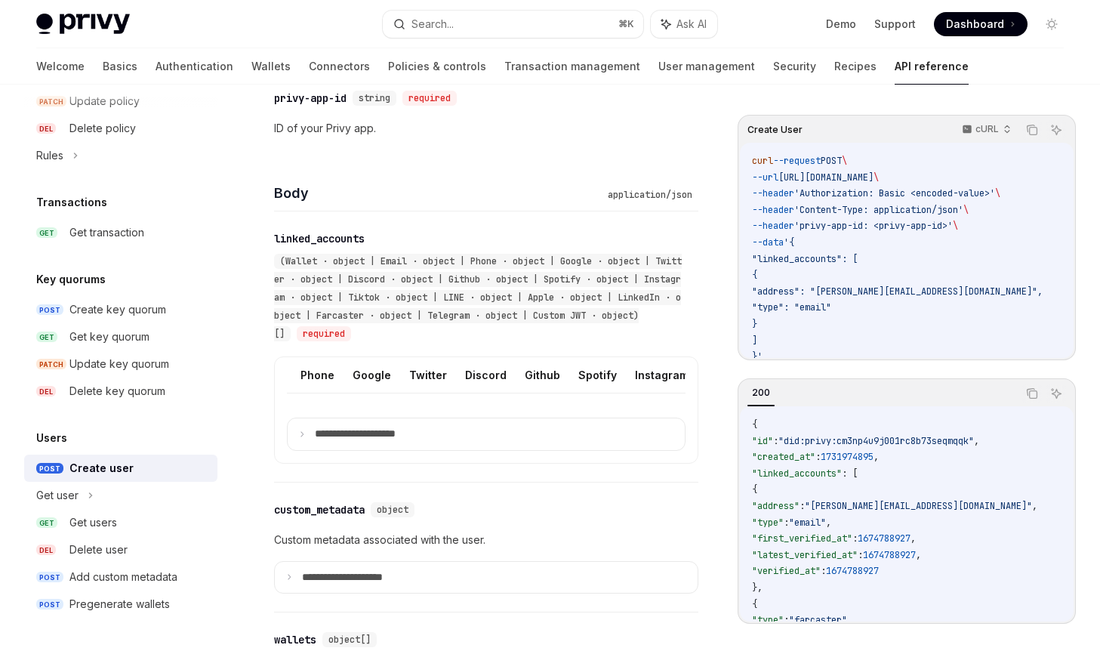
scroll to position [0, 88]
click at [356, 361] on button "Google" at bounding box center [368, 374] width 39 height 35
click at [313, 442] on summary "**********" at bounding box center [486, 434] width 397 height 32
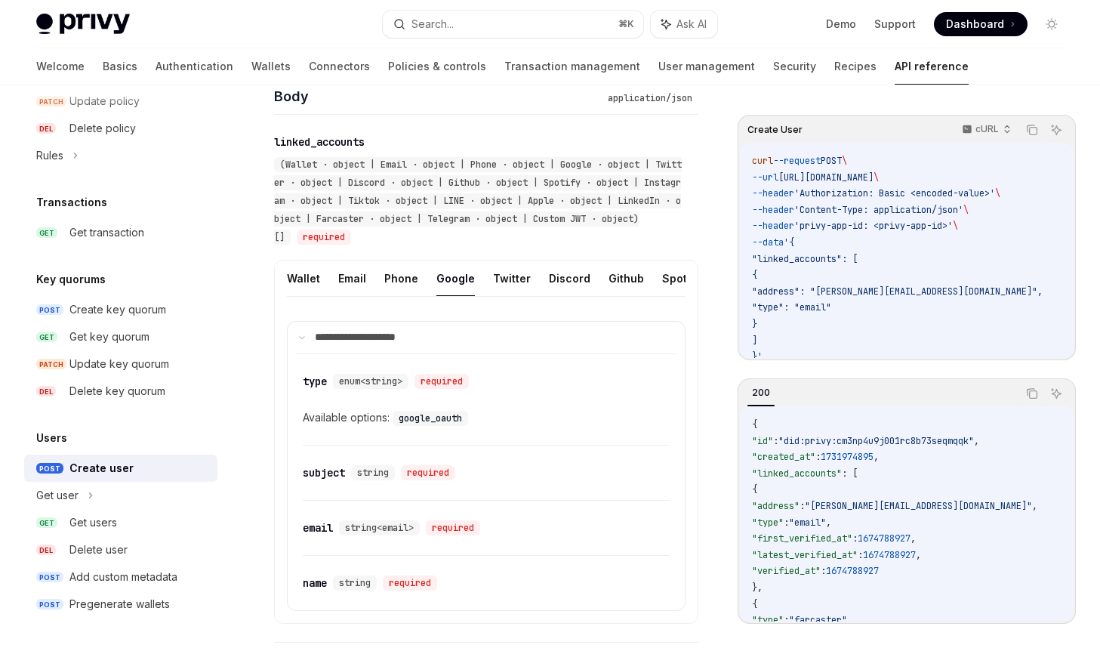
scroll to position [517, 0]
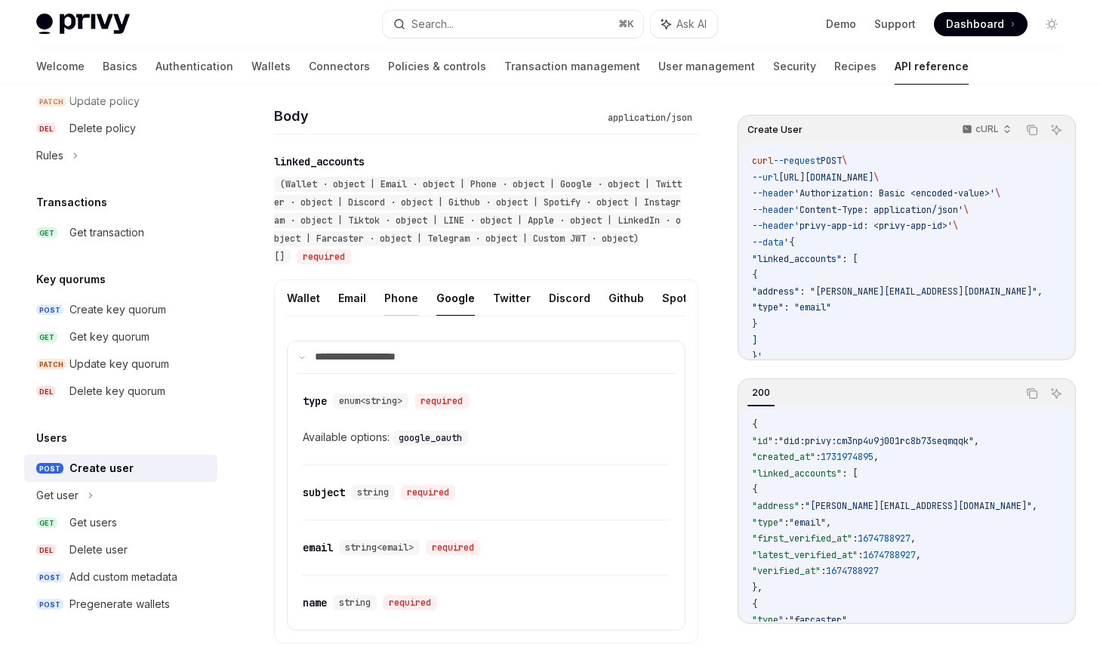
click at [393, 299] on button "Phone" at bounding box center [401, 297] width 34 height 35
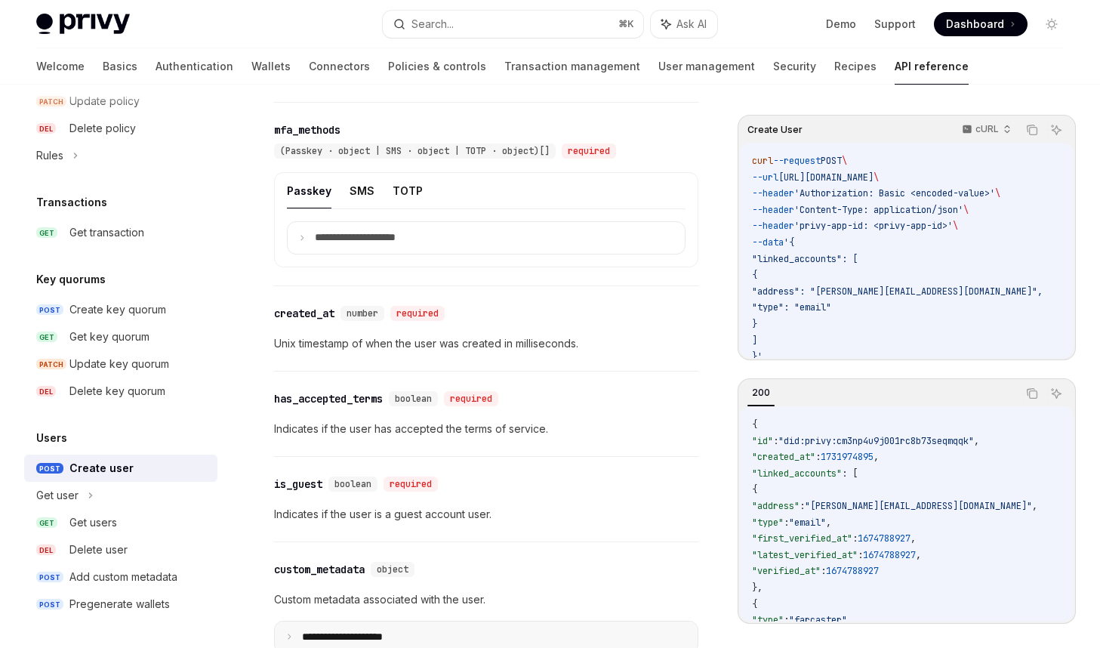
scroll to position [1530, 0]
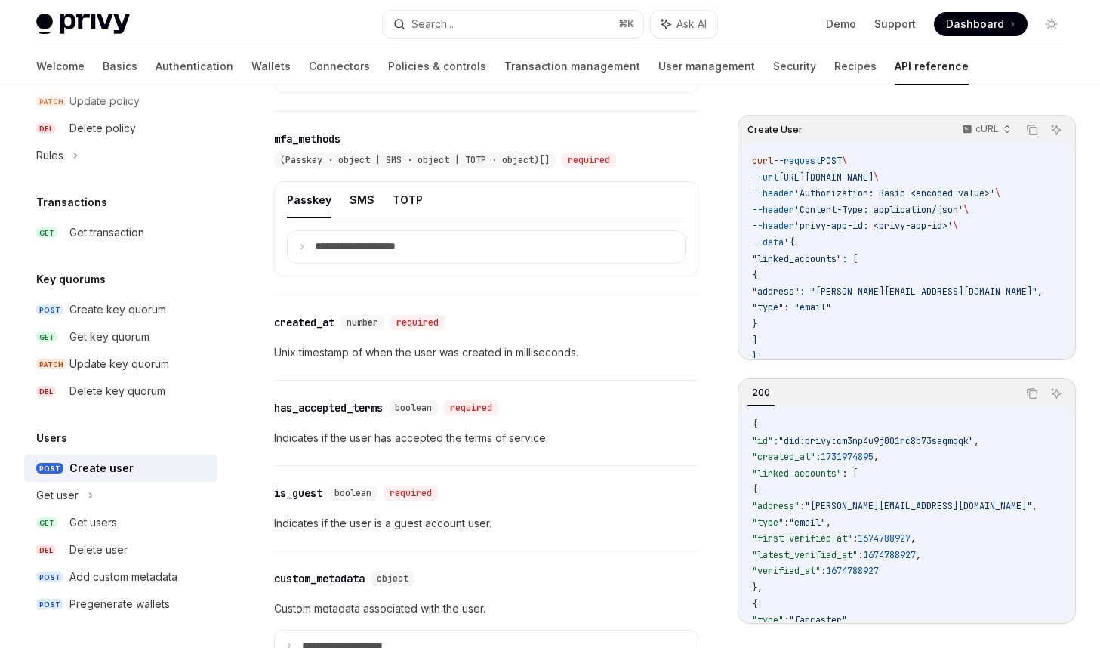
click at [404, 359] on p "Unix timestamp of when the user was created in milliseconds." at bounding box center [486, 353] width 424 height 18
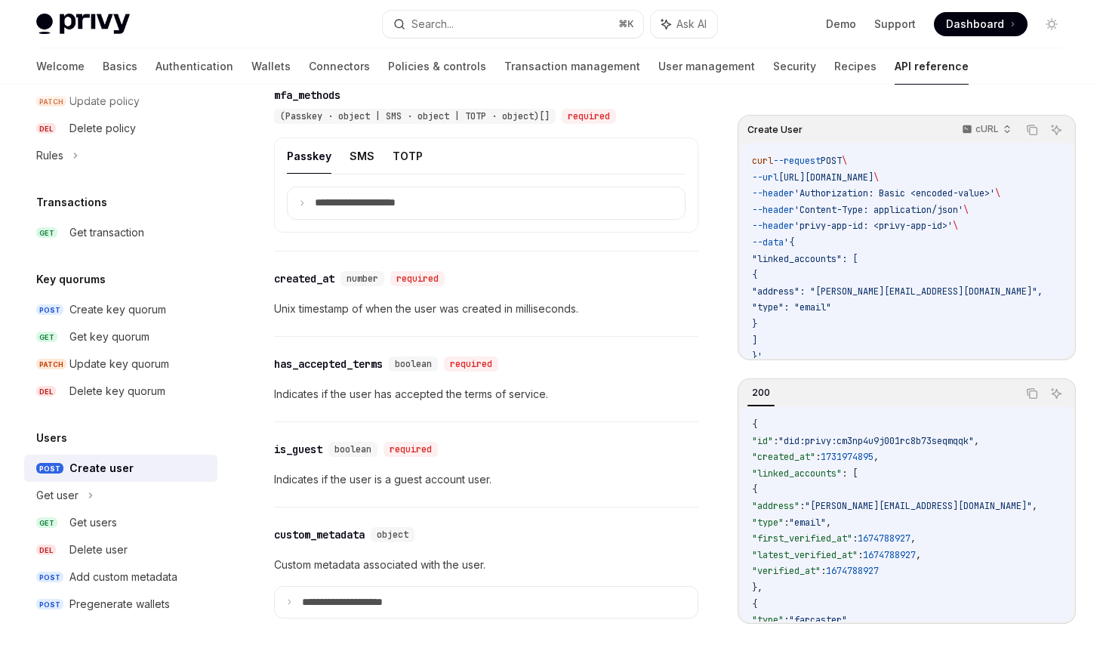
click at [400, 390] on p "Indicates if the user has accepted the terms of service." at bounding box center [486, 394] width 424 height 18
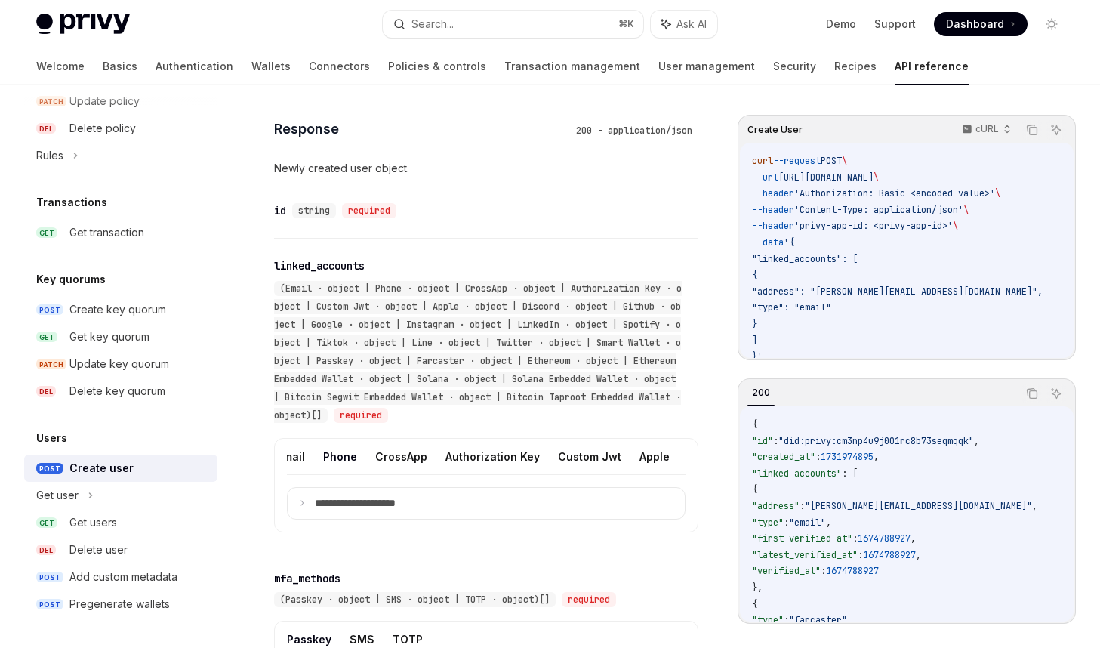
scroll to position [0, 0]
click at [412, 455] on button "CrossApp" at bounding box center [411, 456] width 52 height 35
click at [410, 457] on button "Apple" at bounding box center [425, 456] width 30 height 35
click at [450, 516] on summary "**********" at bounding box center [486, 504] width 397 height 32
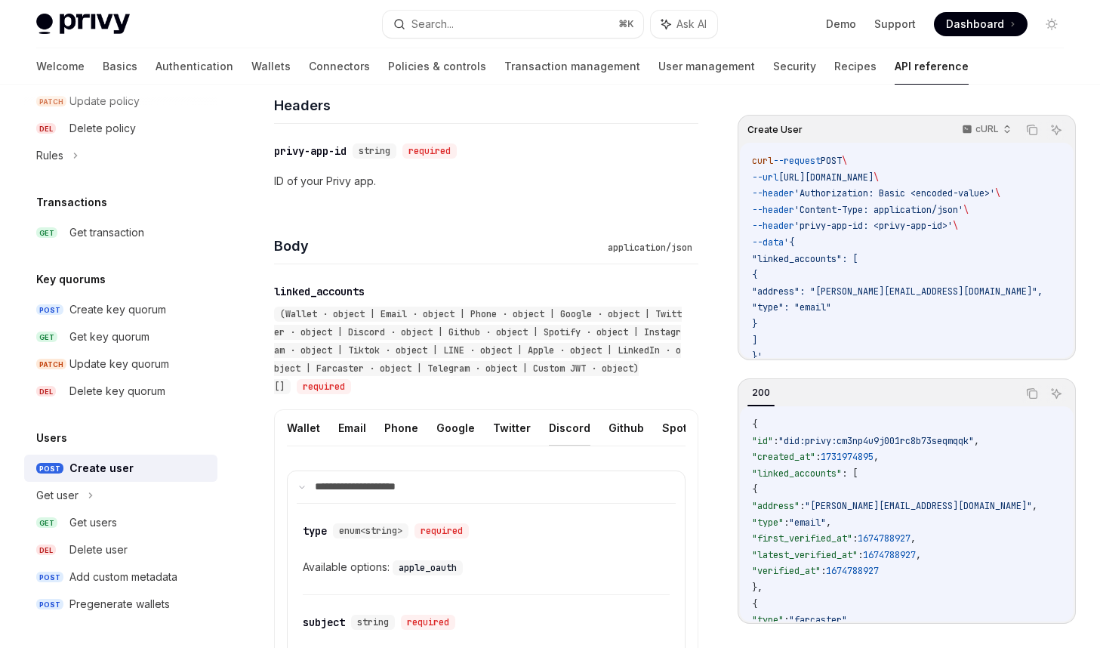
scroll to position [0, 489]
click at [618, 430] on ul "Wallet Email Phone Google Twitter Discord Github Spotify Instagram Tiktok LINE …" at bounding box center [486, 428] width 399 height 36
click at [577, 428] on button "Telegram" at bounding box center [602, 427] width 51 height 35
type textarea "*"
